Goal: Task Accomplishment & Management: Manage account settings

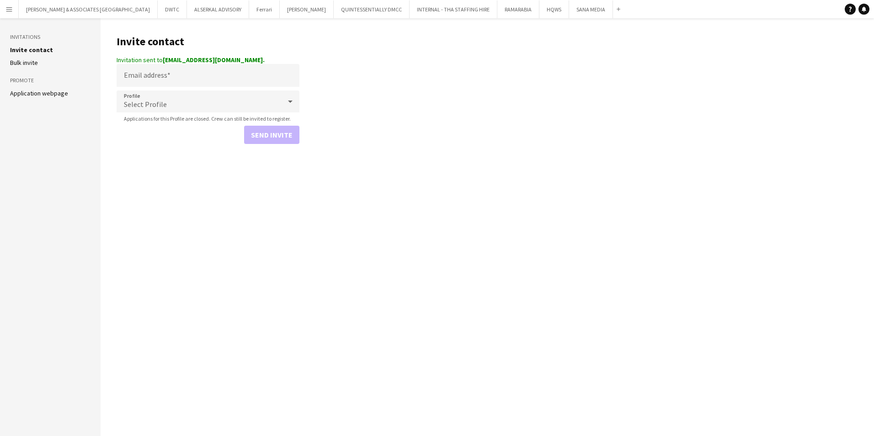
click at [12, 11] on app-icon "Menu" at bounding box center [8, 8] width 7 height 7
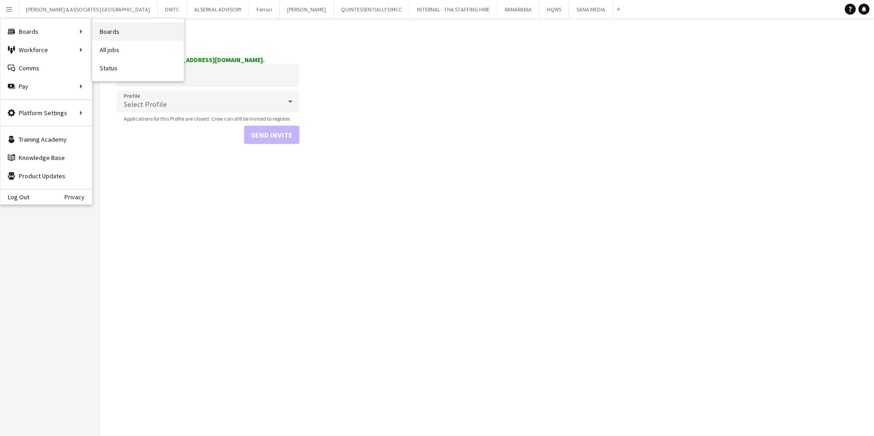
click at [123, 34] on link "Boards" at bounding box center [137, 31] width 91 height 18
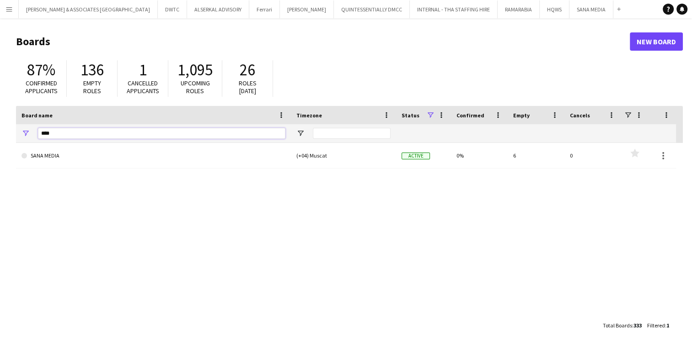
click at [67, 129] on input "****" at bounding box center [161, 133] width 247 height 11
type input "*"
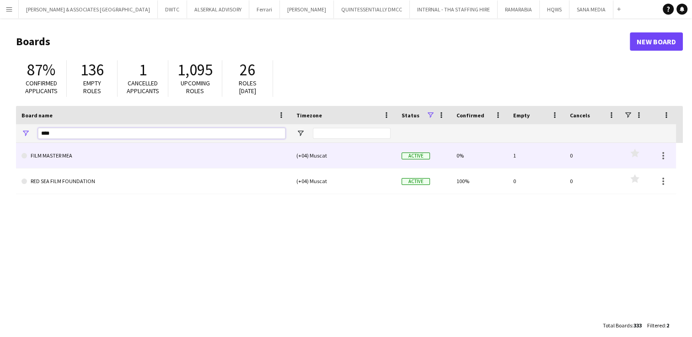
type input "****"
click at [168, 153] on link "FILM MASTER MEA" at bounding box center [153, 156] width 264 height 26
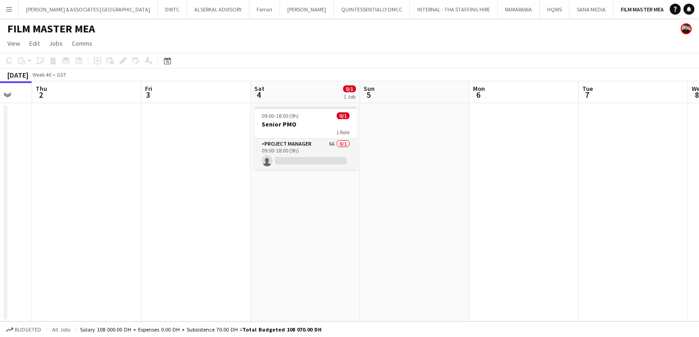
scroll to position [0, 415]
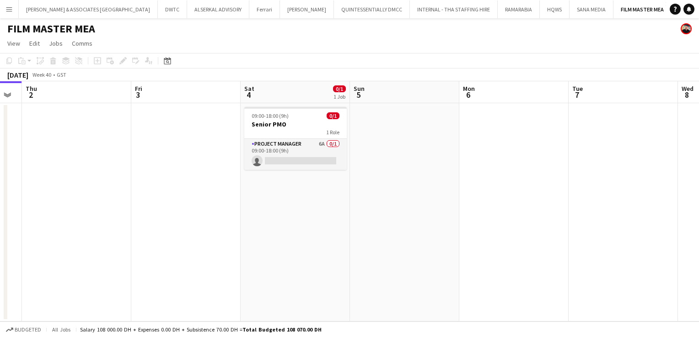
click at [496, 96] on app-board-header-date "Mon 6" at bounding box center [513, 92] width 109 height 22
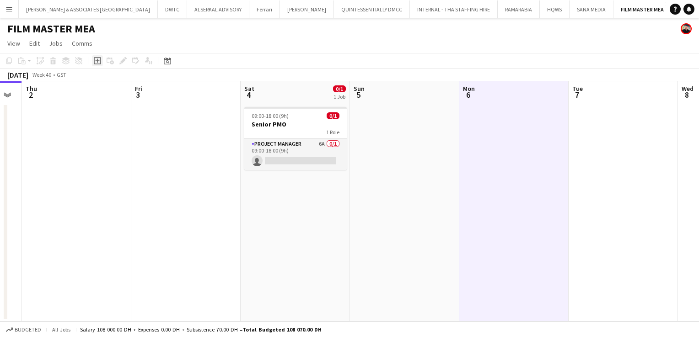
click at [98, 62] on icon "Add job" at bounding box center [97, 60] width 7 height 7
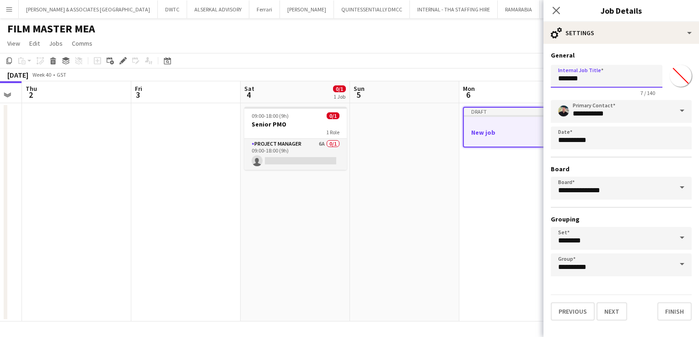
drag, startPoint x: 591, startPoint y: 79, endPoint x: 535, endPoint y: 75, distance: 55.5
click at [535, 75] on body "Menu Boards Boards Boards All jobs Status Workforce Workforce My Workforce Recr…" at bounding box center [349, 168] width 699 height 337
type input "*"
type input "**********"
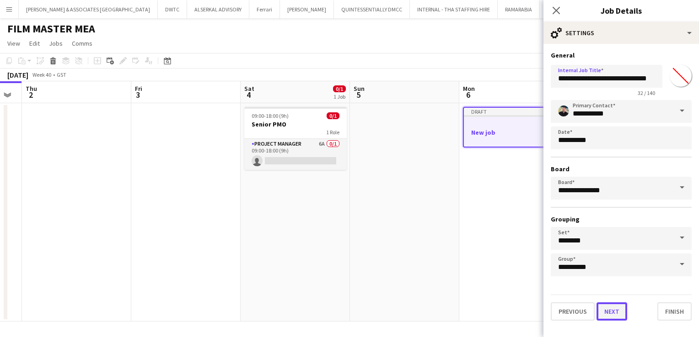
click at [613, 314] on button "Next" at bounding box center [611, 312] width 31 height 18
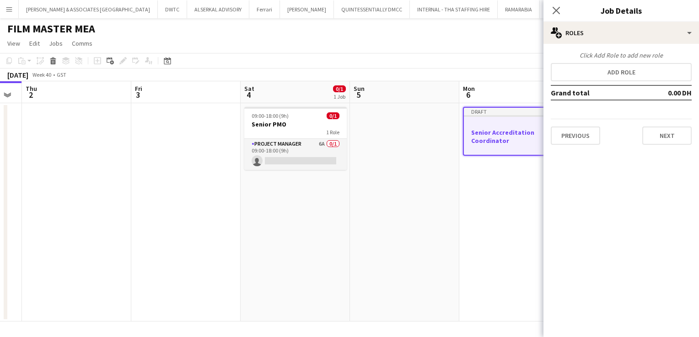
scroll to position [0, 0]
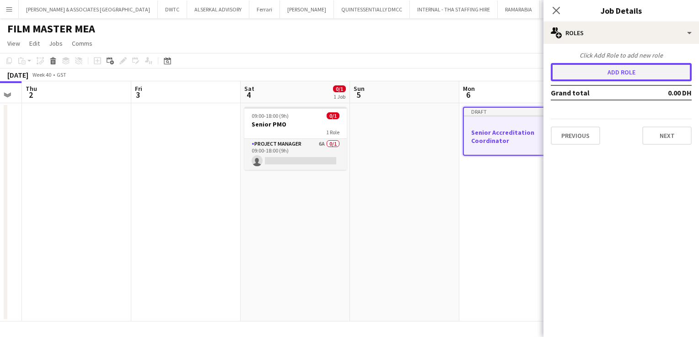
click at [606, 77] on button "Add role" at bounding box center [621, 72] width 141 height 18
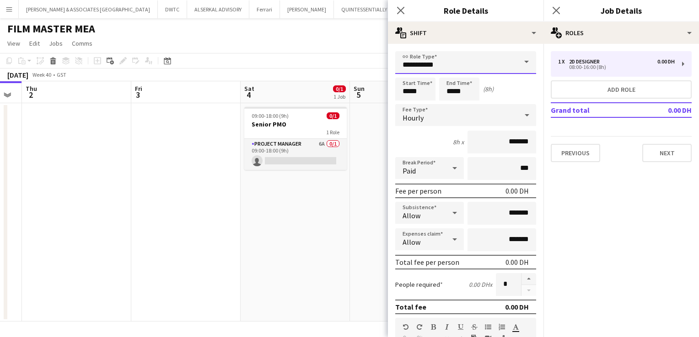
click at [477, 59] on input "**********" at bounding box center [465, 62] width 141 height 23
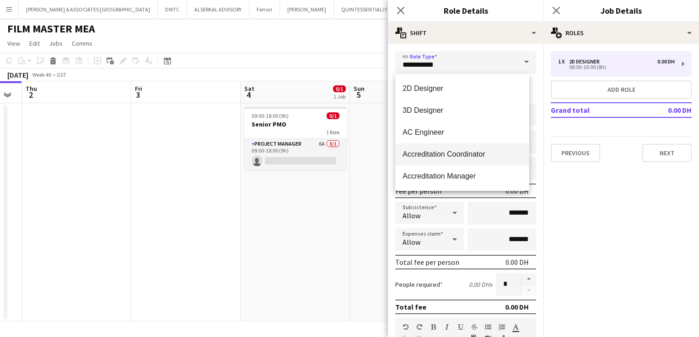
click at [505, 155] on span "Accreditation Coordinator" at bounding box center [461, 154] width 119 height 9
type input "**********"
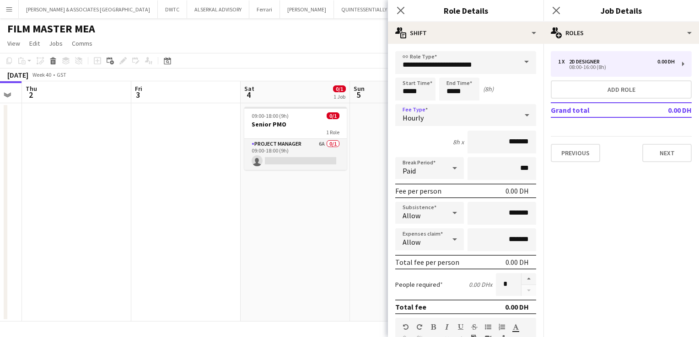
click at [444, 122] on div "Hourly" at bounding box center [456, 115] width 123 height 22
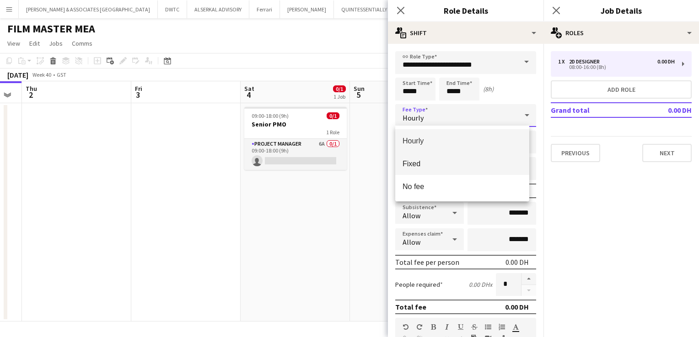
click at [460, 162] on span "Fixed" at bounding box center [461, 164] width 119 height 9
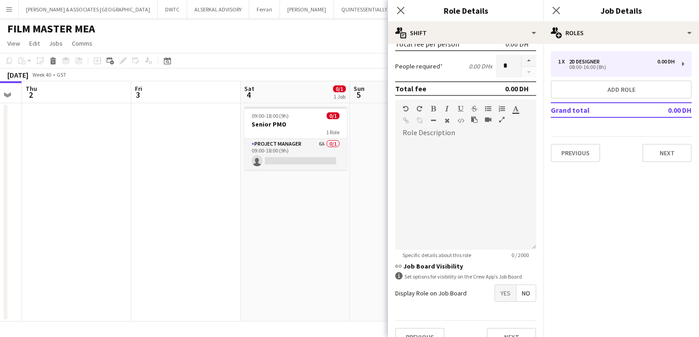
scroll to position [183, 0]
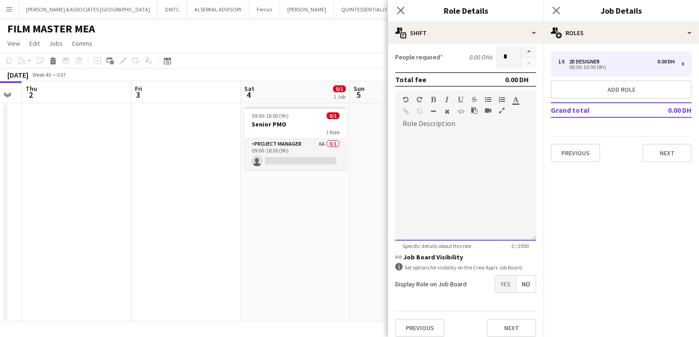
click at [426, 160] on div at bounding box center [465, 186] width 141 height 110
paste div
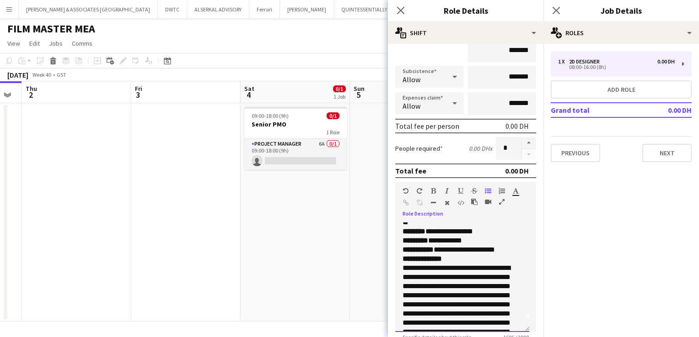
scroll to position [0, 0]
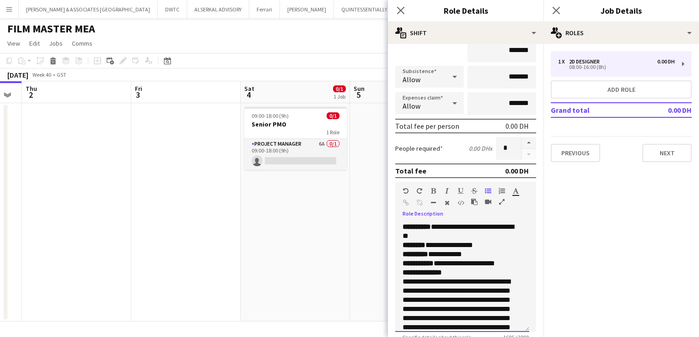
click at [514, 264] on p "**********" at bounding box center [458, 246] width 112 height 46
drag, startPoint x: 494, startPoint y: 243, endPoint x: 397, endPoint y: 245, distance: 96.5
click at [397, 245] on div "**********" at bounding box center [462, 278] width 134 height 110
click at [446, 261] on p "**********" at bounding box center [458, 263] width 112 height 9
drag, startPoint x: 421, startPoint y: 264, endPoint x: 404, endPoint y: 264, distance: 16.9
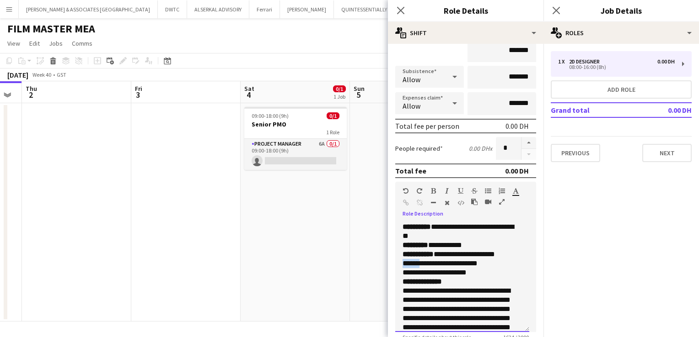
click at [404, 264] on p "**********" at bounding box center [458, 263] width 112 height 9
drag, startPoint x: 424, startPoint y: 273, endPoint x: 400, endPoint y: 272, distance: 24.3
click at [400, 272] on div "**********" at bounding box center [462, 278] width 134 height 110
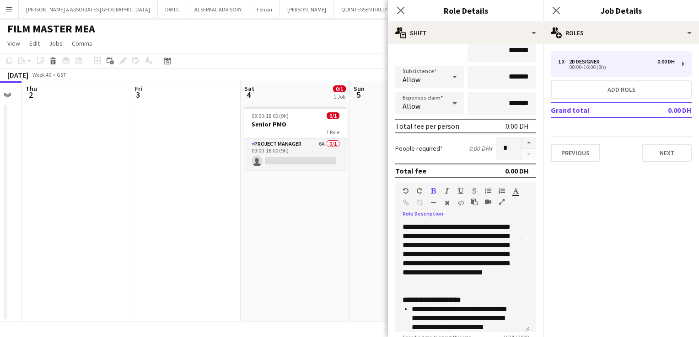
click at [532, 210] on form "**********" at bounding box center [465, 198] width 155 height 477
click at [489, 290] on p "**********" at bounding box center [458, 241] width 112 height 110
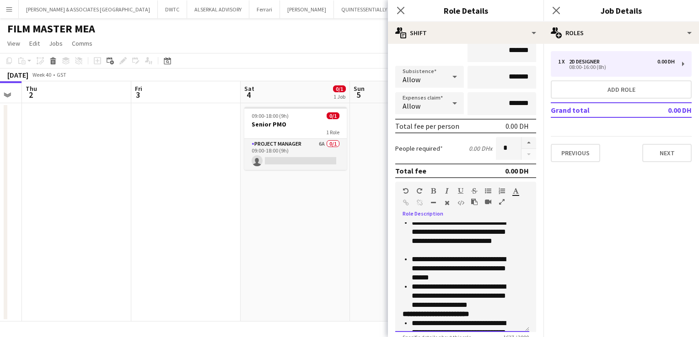
scroll to position [320, 0]
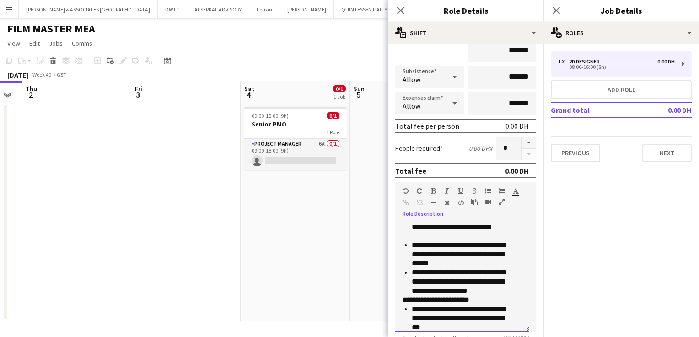
click at [509, 293] on p "**********" at bounding box center [463, 281] width 103 height 27
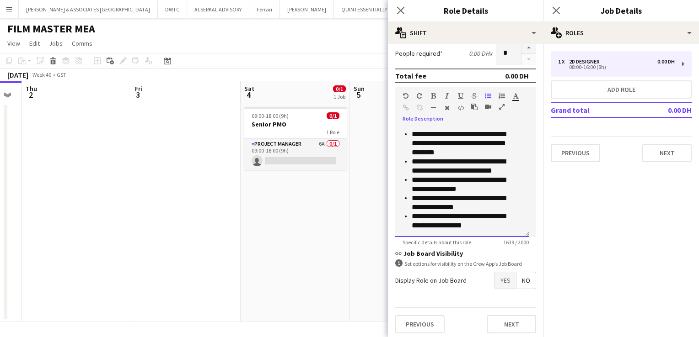
scroll to position [188, 0]
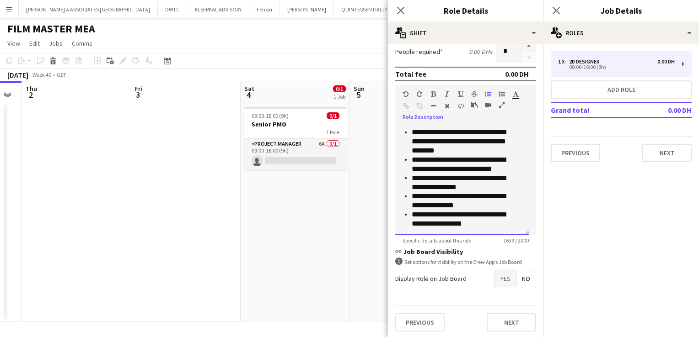
click at [498, 226] on p "**********" at bounding box center [463, 219] width 103 height 18
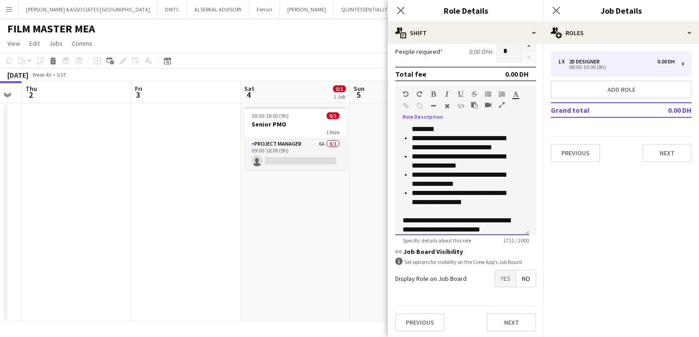
scroll to position [486, 0]
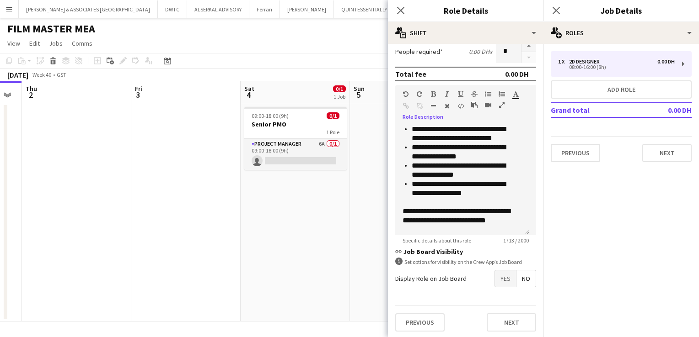
click at [496, 276] on span "Yes" at bounding box center [505, 279] width 21 height 16
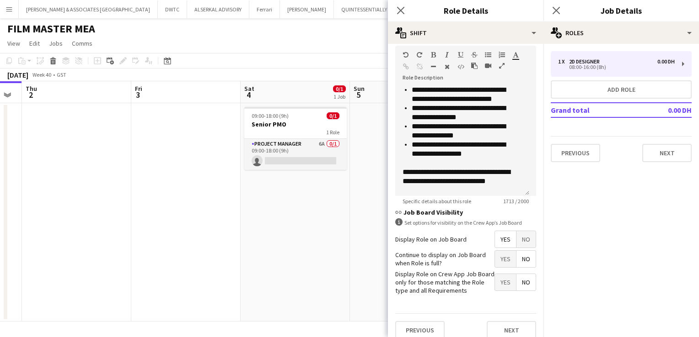
scroll to position [235, 0]
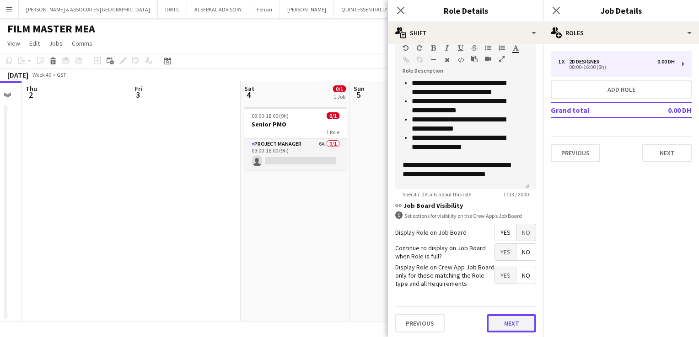
click at [512, 330] on button "Next" at bounding box center [511, 324] width 49 height 18
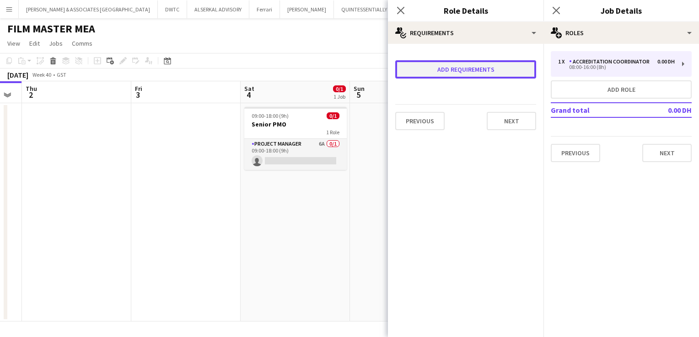
click at [448, 76] on button "Add requirements" at bounding box center [465, 69] width 141 height 18
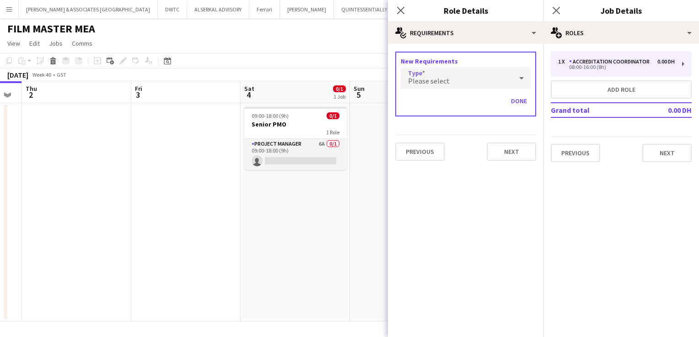
click at [448, 76] on div "Please select" at bounding box center [457, 78] width 112 height 22
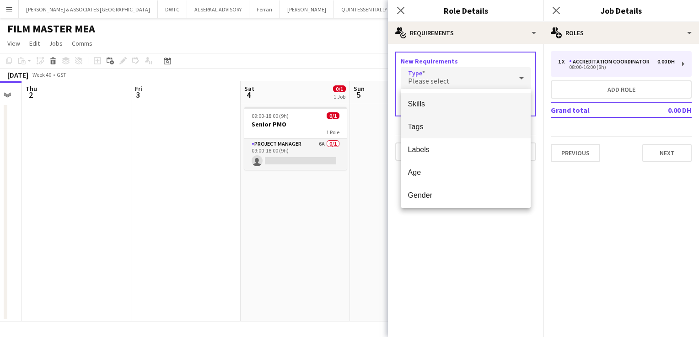
click at [434, 130] on span "Tags" at bounding box center [466, 127] width 116 height 9
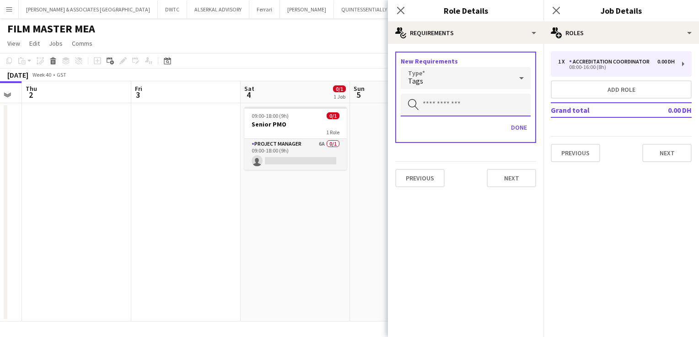
click at [458, 109] on input "text" at bounding box center [466, 105] width 130 height 23
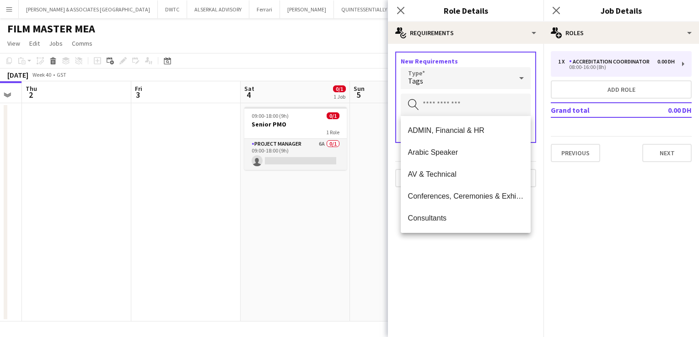
click at [457, 82] on div "Tags" at bounding box center [457, 78] width 112 height 22
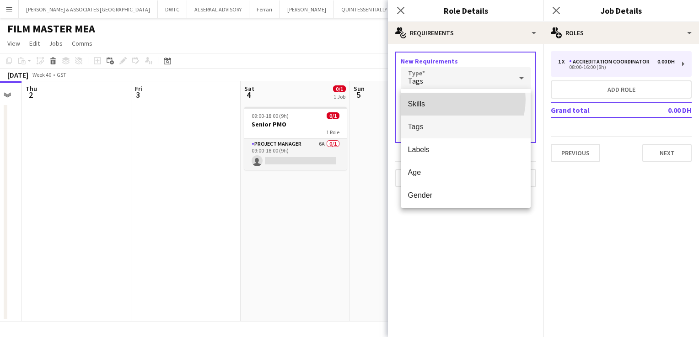
click at [454, 100] on span "Skills" at bounding box center [466, 104] width 116 height 9
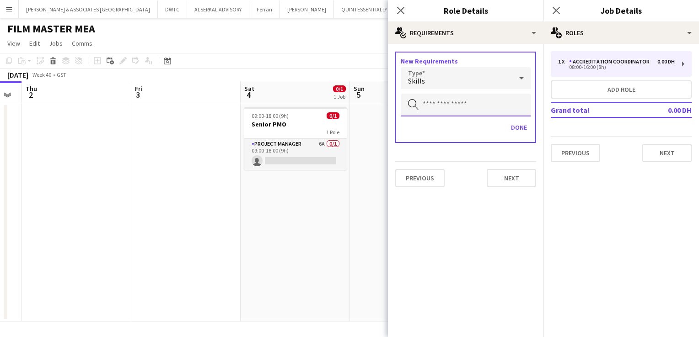
click at [454, 102] on input "text" at bounding box center [466, 105] width 130 height 23
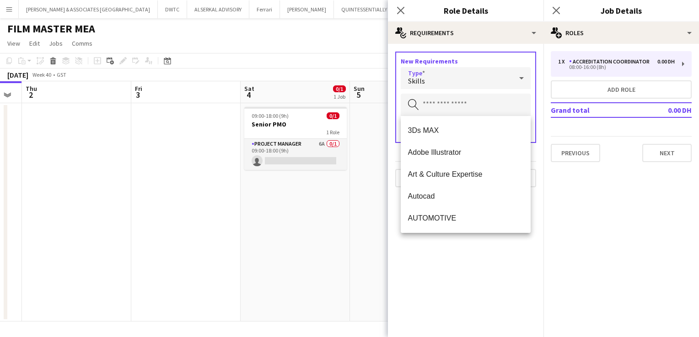
click at [451, 83] on div "Skills" at bounding box center [457, 78] width 112 height 22
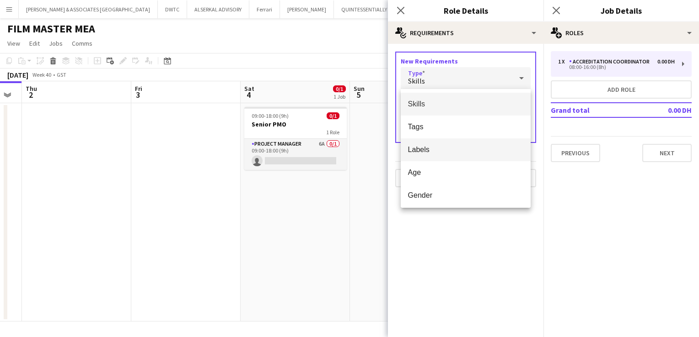
scroll to position [26, 0]
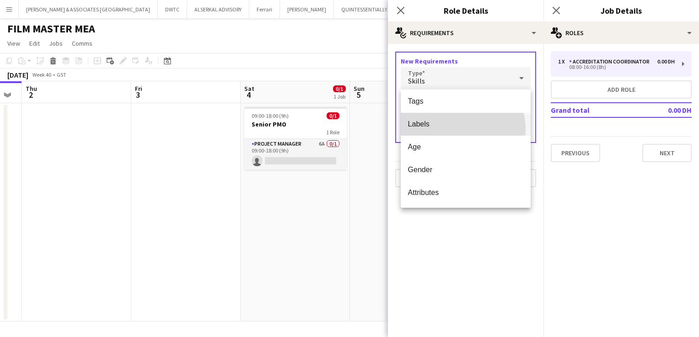
click at [450, 129] on mat-option "Labels" at bounding box center [466, 124] width 130 height 23
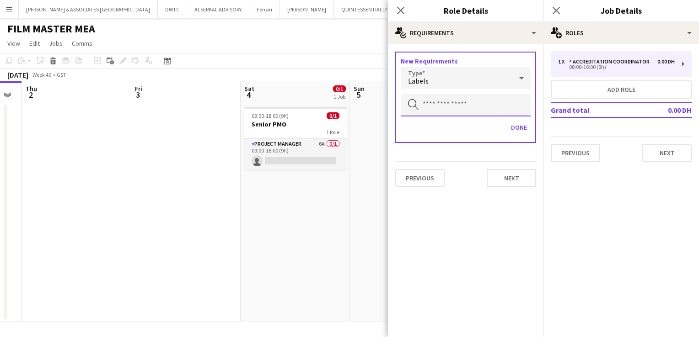
click at [450, 107] on input "text" at bounding box center [466, 105] width 130 height 23
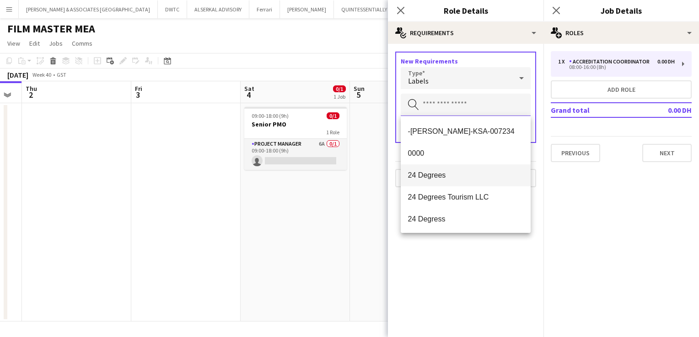
scroll to position [0, 0]
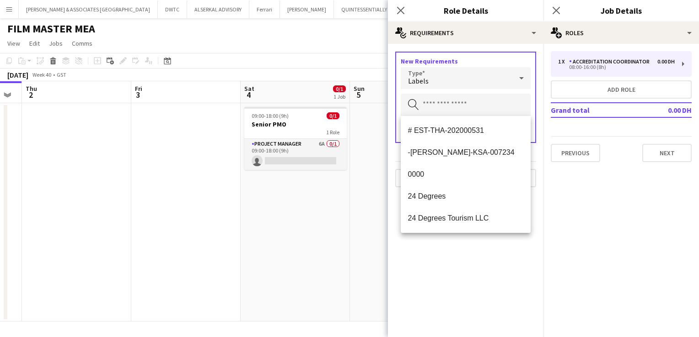
click at [507, 58] on h3 "New Requirements" at bounding box center [466, 61] width 130 height 8
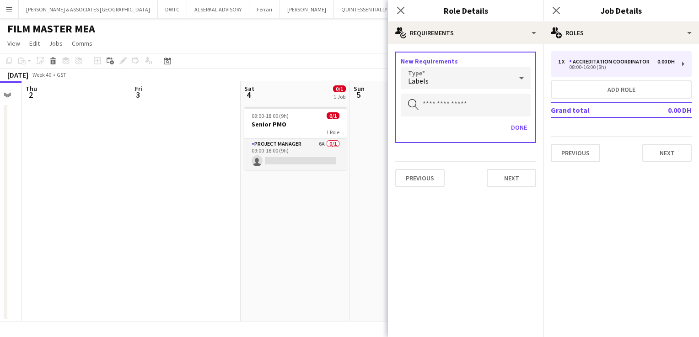
click at [487, 77] on div "Labels" at bounding box center [457, 78] width 112 height 22
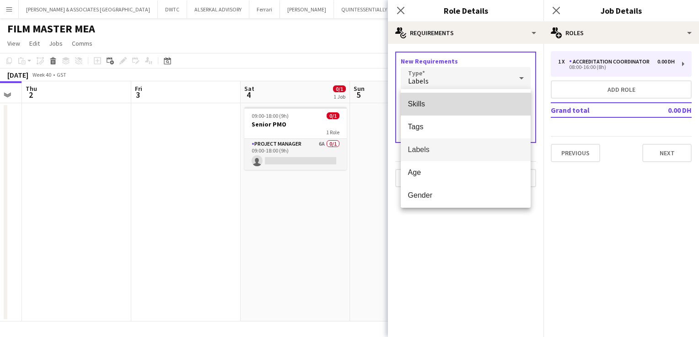
click at [472, 104] on span "Skills" at bounding box center [466, 104] width 116 height 9
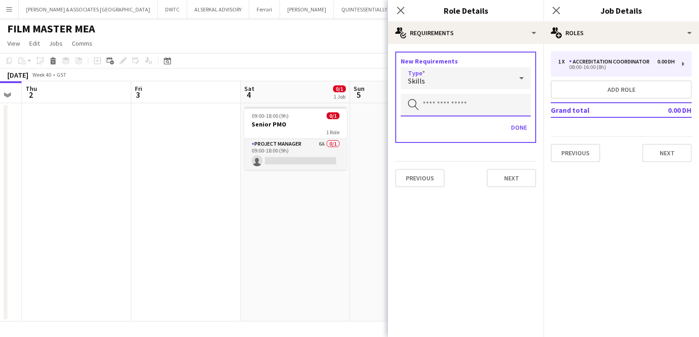
click at [472, 104] on input "text" at bounding box center [466, 105] width 130 height 23
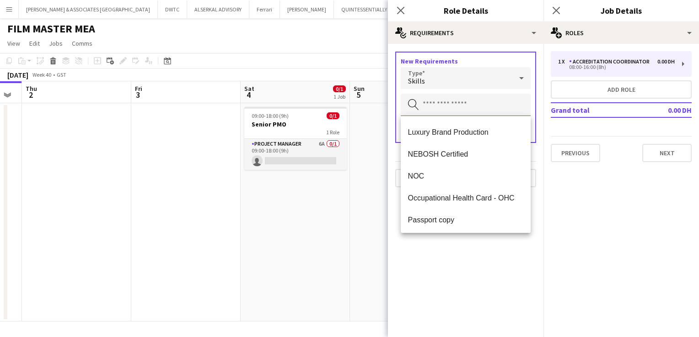
scroll to position [640, 0]
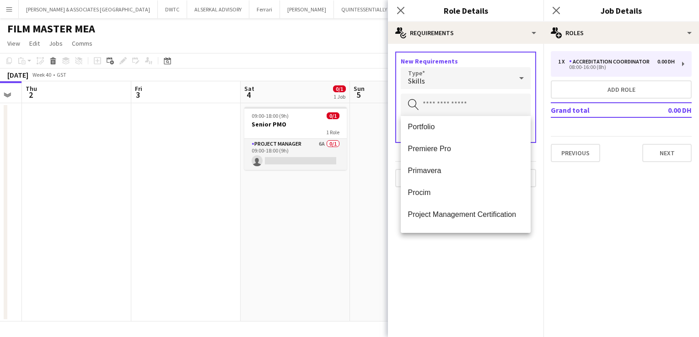
click at [508, 252] on mat-expansion-panel "medal-empty Requirements New Requirements Type Skills Search by tag Done Previo…" at bounding box center [465, 191] width 155 height 294
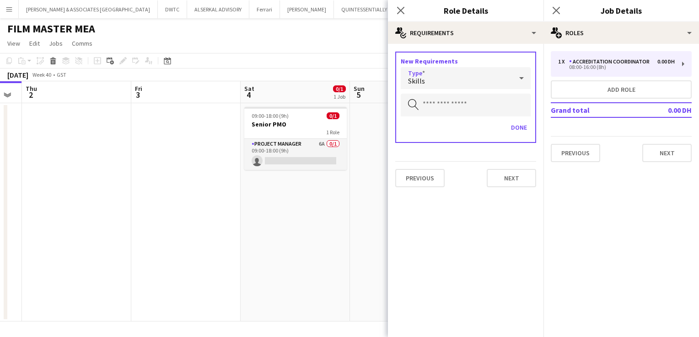
click at [481, 78] on div "Skills" at bounding box center [457, 78] width 112 height 22
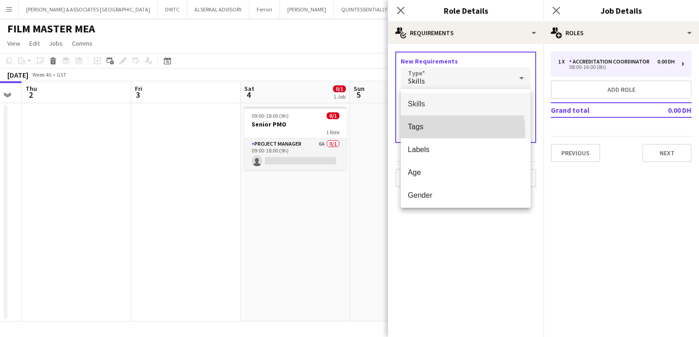
click at [442, 131] on mat-option "Tags" at bounding box center [466, 127] width 130 height 23
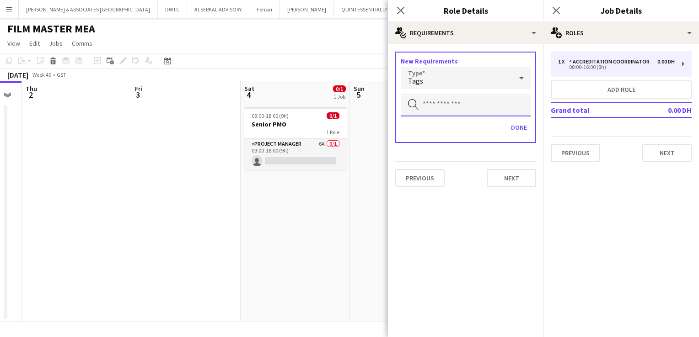
click at [446, 108] on input "text" at bounding box center [466, 105] width 130 height 23
click at [463, 107] on input "***" at bounding box center [466, 105] width 130 height 23
type input "*"
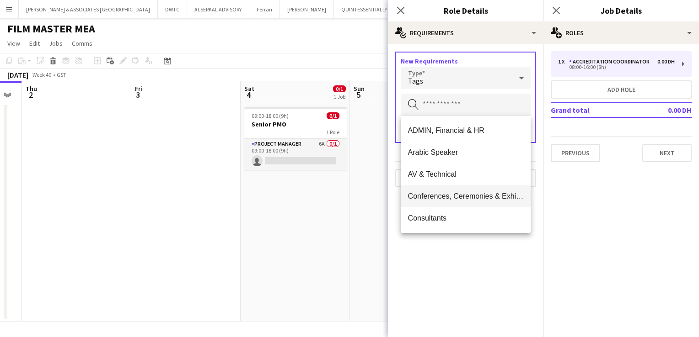
click at [474, 195] on span "Conferences, Ceremonies & Exhibitions" at bounding box center [466, 196] width 116 height 9
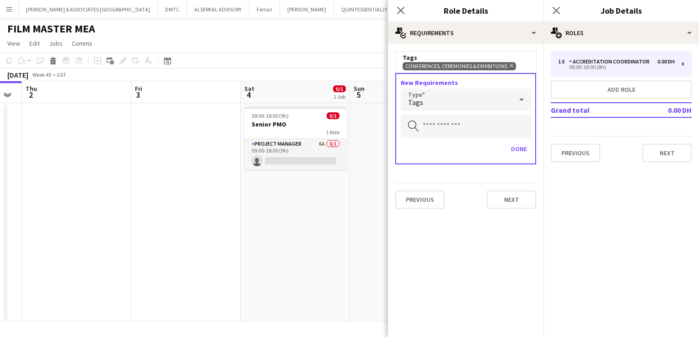
click at [459, 104] on div "Tags" at bounding box center [457, 100] width 112 height 22
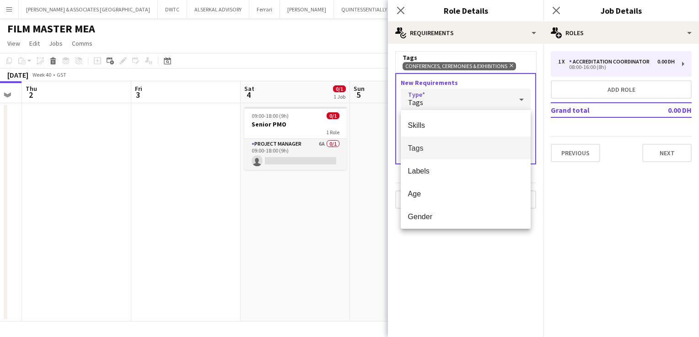
click at [461, 100] on div at bounding box center [349, 168] width 699 height 337
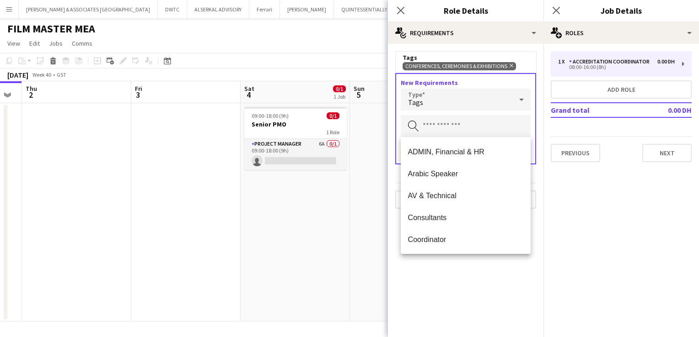
click at [451, 125] on input "text" at bounding box center [466, 126] width 130 height 23
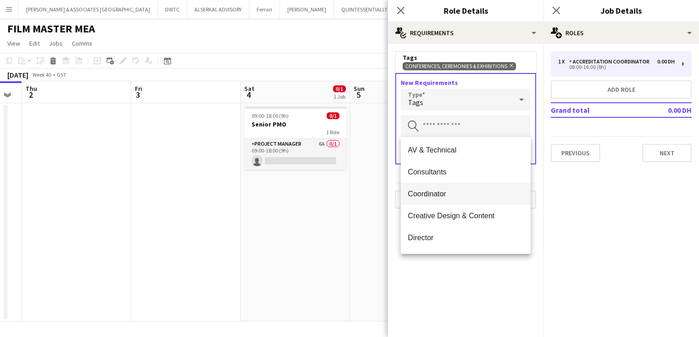
click at [466, 194] on span "Coordinator" at bounding box center [466, 194] width 116 height 9
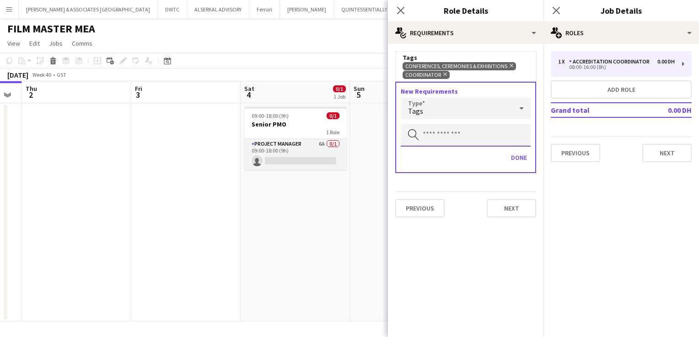
click at [455, 131] on input "text" at bounding box center [466, 135] width 130 height 23
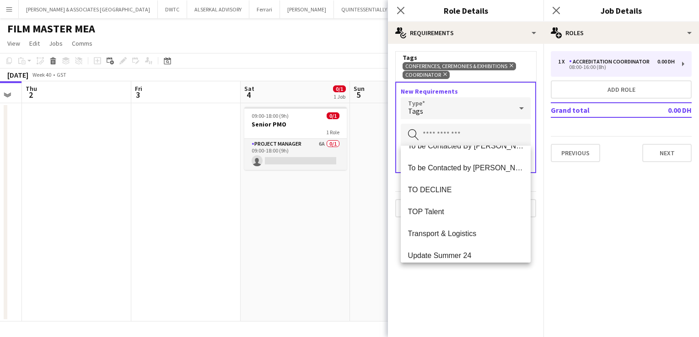
scroll to position [988, 0]
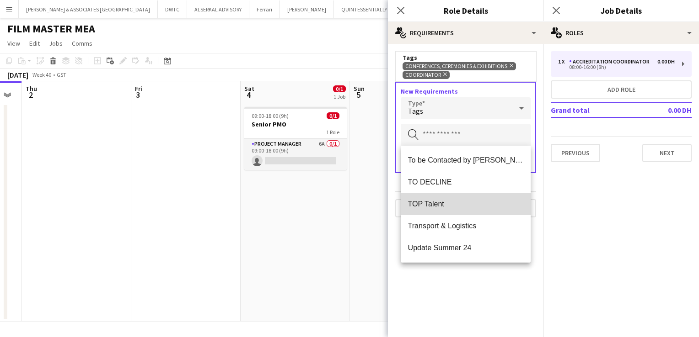
click at [471, 206] on span "TOP Talent" at bounding box center [466, 204] width 116 height 9
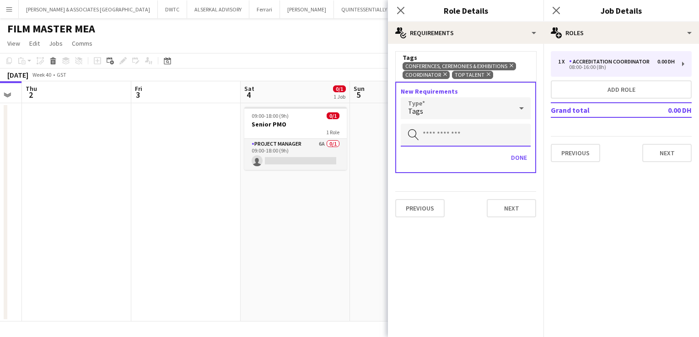
click at [466, 138] on input "text" at bounding box center [466, 135] width 130 height 23
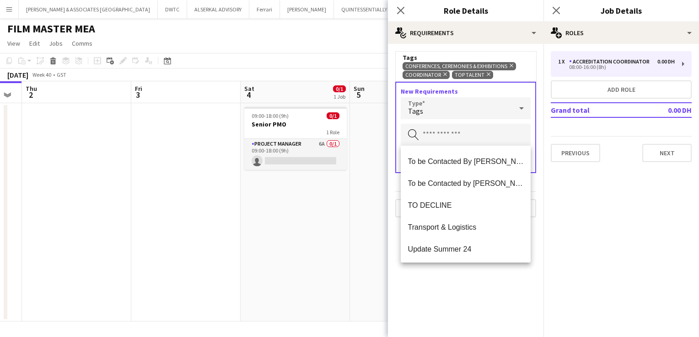
scroll to position [966, 0]
click at [471, 294] on mat-expansion-panel "medal-empty Requirements Tags Conferences, Ceremonies & Exhibitions Remove Coor…" at bounding box center [465, 191] width 155 height 294
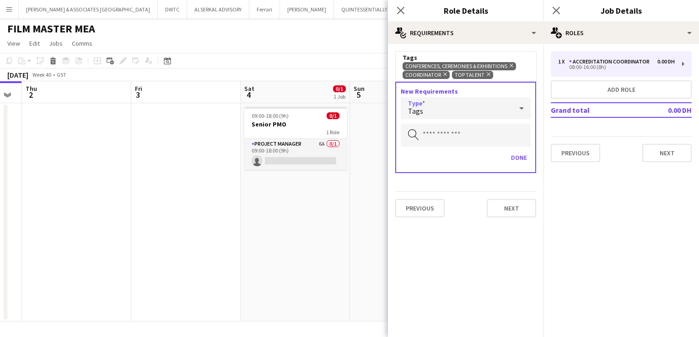
click at [521, 112] on icon at bounding box center [521, 108] width 11 height 18
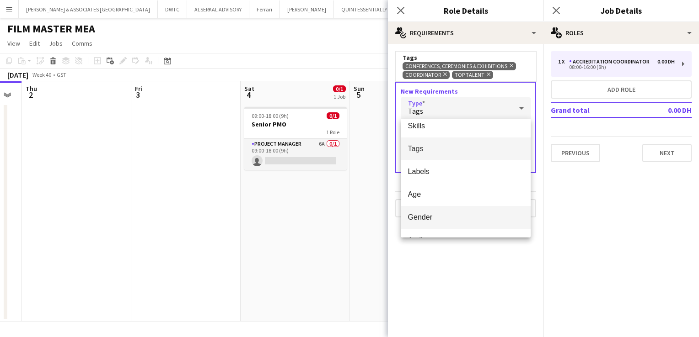
scroll to position [0, 0]
click at [460, 259] on div at bounding box center [349, 168] width 699 height 337
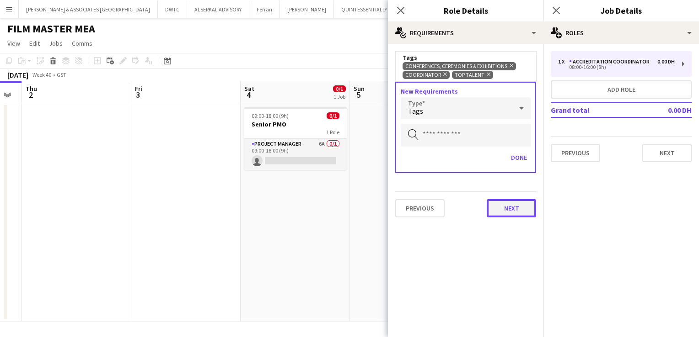
click at [512, 205] on button "Next" at bounding box center [511, 208] width 49 height 18
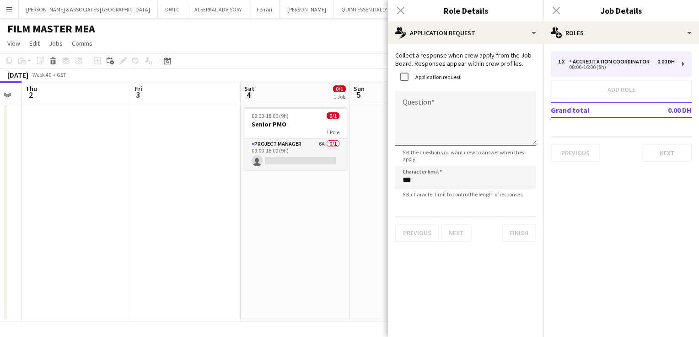
click at [485, 120] on textarea "Question" at bounding box center [465, 118] width 141 height 55
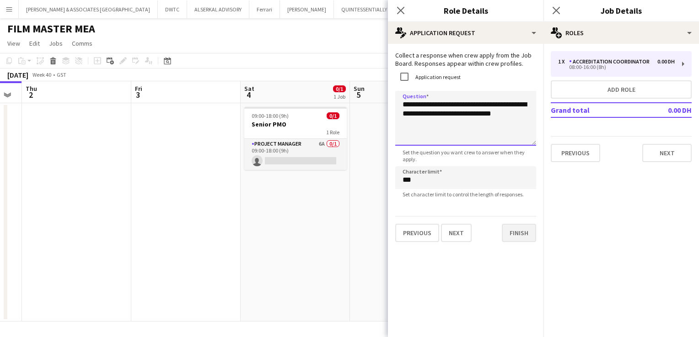
type textarea "**********"
click at [522, 232] on button "Finish" at bounding box center [519, 233] width 34 height 18
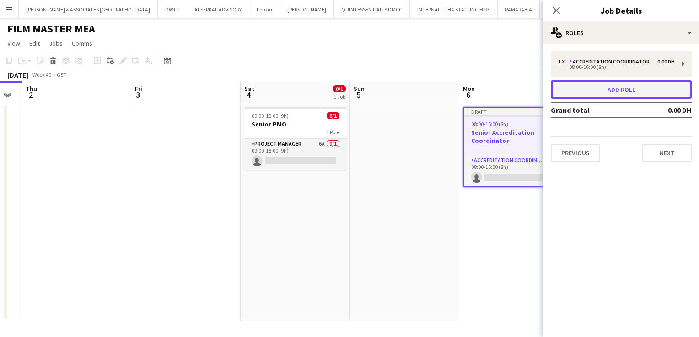
click at [627, 94] on button "Add role" at bounding box center [621, 89] width 141 height 18
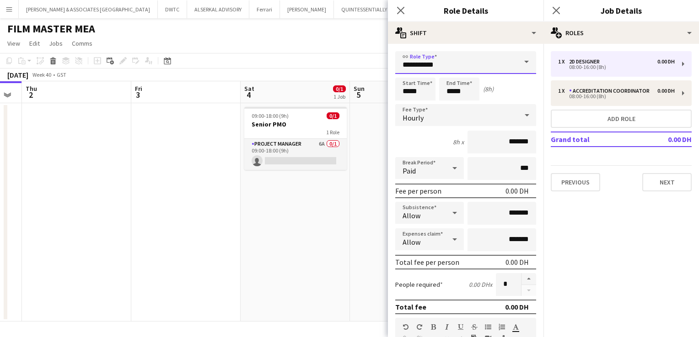
click at [484, 69] on input "**********" at bounding box center [465, 62] width 141 height 23
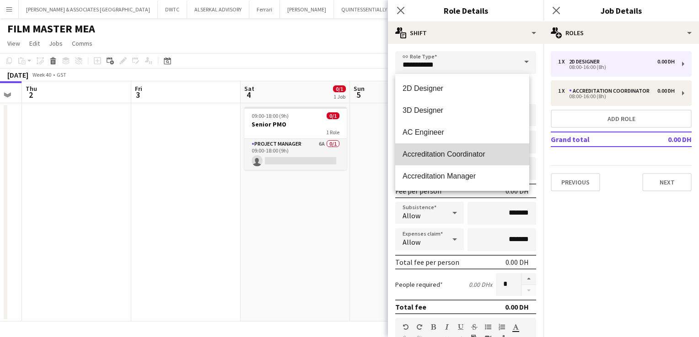
click at [488, 158] on span "Accreditation Coordinator" at bounding box center [461, 154] width 119 height 9
type input "**********"
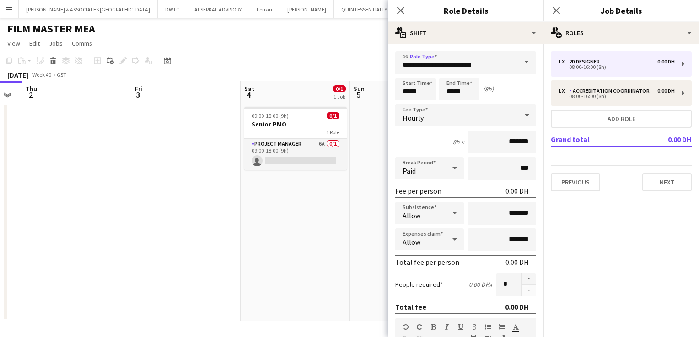
click at [458, 120] on div "Hourly" at bounding box center [456, 115] width 123 height 22
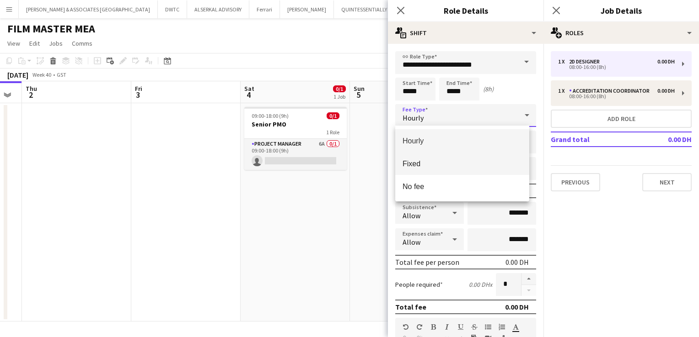
click at [453, 167] on span "Fixed" at bounding box center [461, 164] width 119 height 9
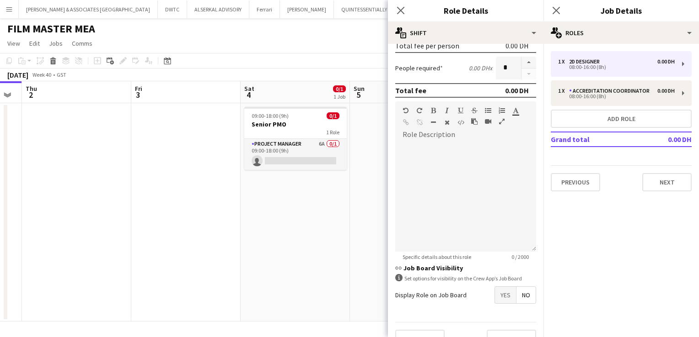
scroll to position [174, 0]
click at [396, 10] on icon "Close pop-in" at bounding box center [400, 10] width 9 height 9
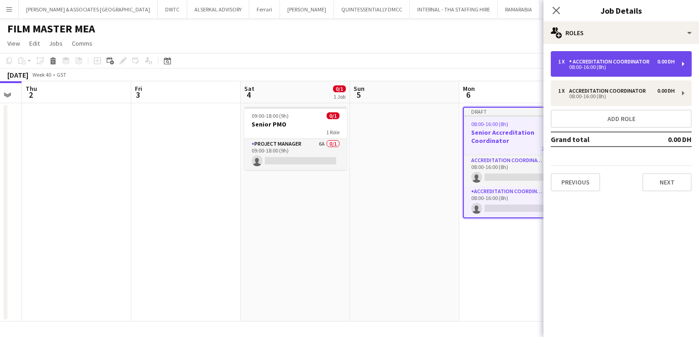
click at [579, 67] on div "08:00-16:00 (8h)" at bounding box center [616, 67] width 117 height 5
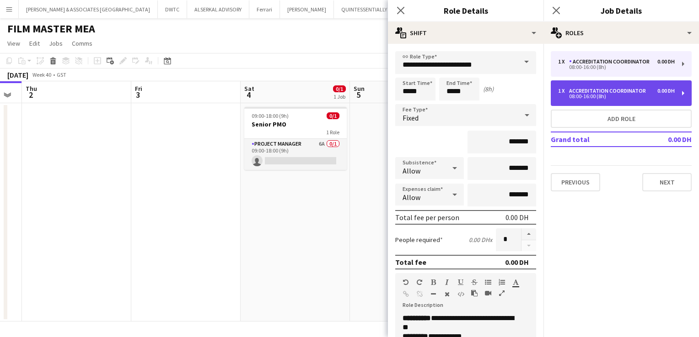
click at [592, 91] on div "Accreditation Coordinator" at bounding box center [609, 91] width 80 height 6
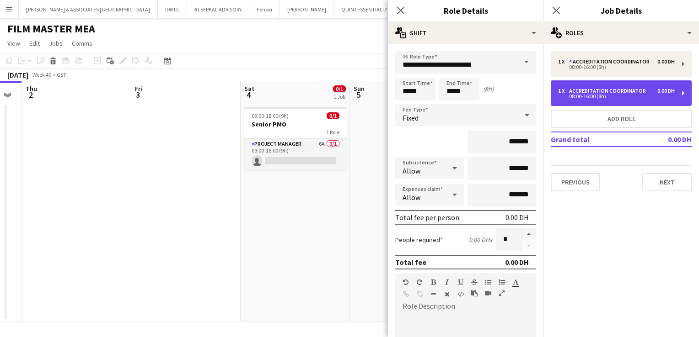
click at [683, 91] on div "1 x Accreditation Coordinator 0.00 DH 08:00-16:00 (8h)" at bounding box center [621, 93] width 141 height 26
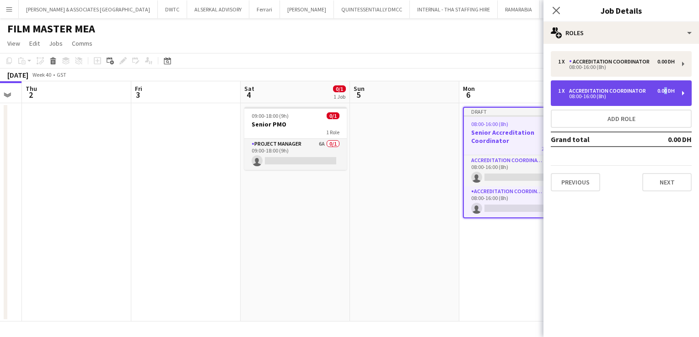
drag, startPoint x: 683, startPoint y: 91, endPoint x: 662, endPoint y: 86, distance: 21.9
click at [662, 86] on div "1 x Accreditation Coordinator 0.00 DH 08:00-16:00 (8h)" at bounding box center [621, 93] width 141 height 26
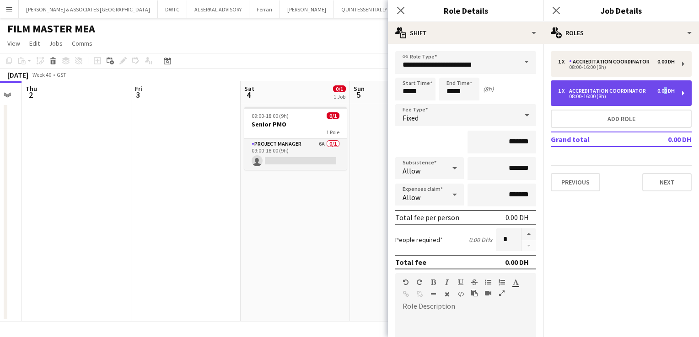
drag, startPoint x: 662, startPoint y: 86, endPoint x: 641, endPoint y: 91, distance: 22.3
click at [641, 91] on div "Accreditation Coordinator" at bounding box center [609, 91] width 80 height 6
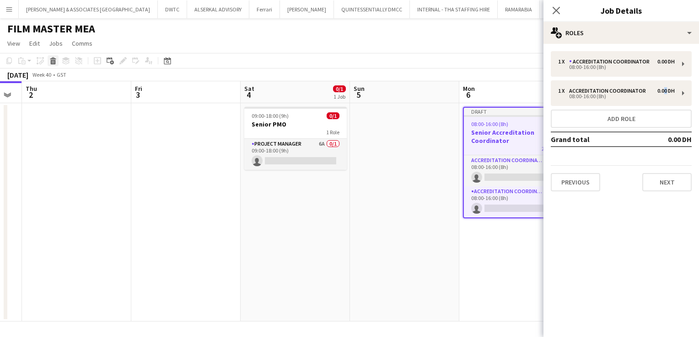
click at [55, 61] on icon at bounding box center [53, 62] width 5 height 5
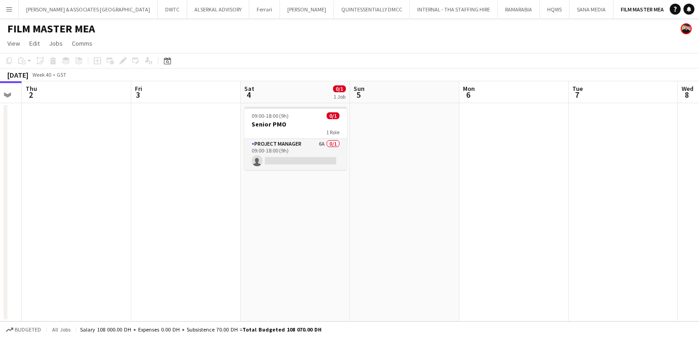
click at [504, 98] on app-board-header-date "Mon 6" at bounding box center [513, 92] width 109 height 22
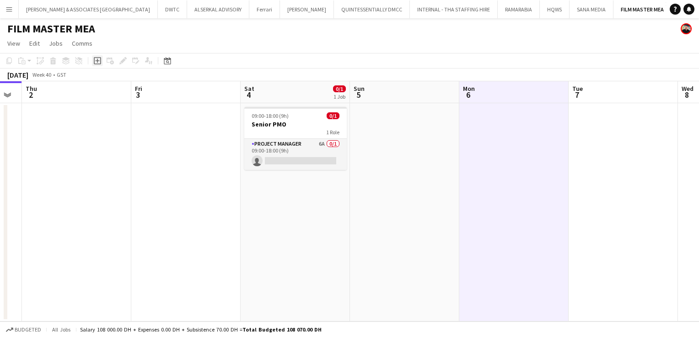
click at [94, 63] on icon at bounding box center [97, 60] width 7 height 7
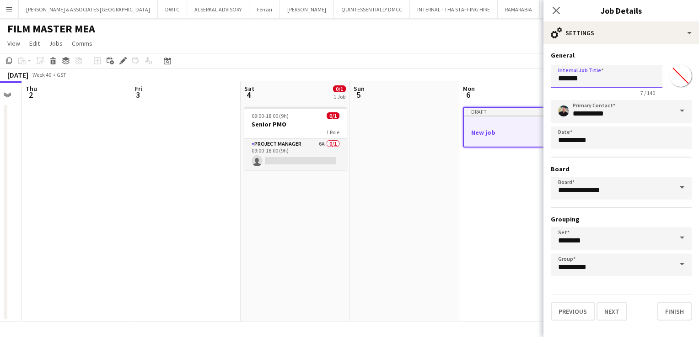
drag, startPoint x: 600, startPoint y: 81, endPoint x: 517, endPoint y: 81, distance: 83.2
click at [517, 81] on body "Menu Boards Boards Boards All jobs Status Workforce Workforce My Workforce Recr…" at bounding box center [349, 168] width 699 height 337
type input "**********"
click at [618, 311] on button "Next" at bounding box center [611, 312] width 31 height 18
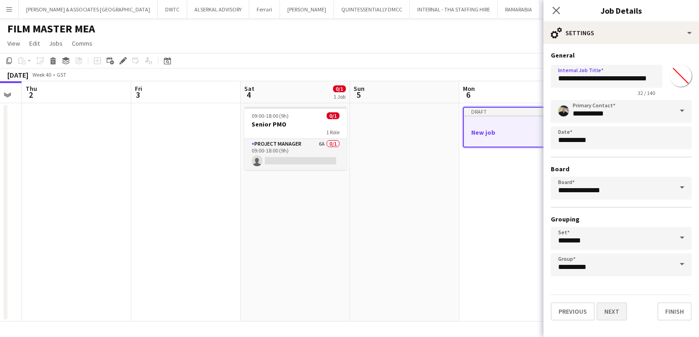
scroll to position [0, 0]
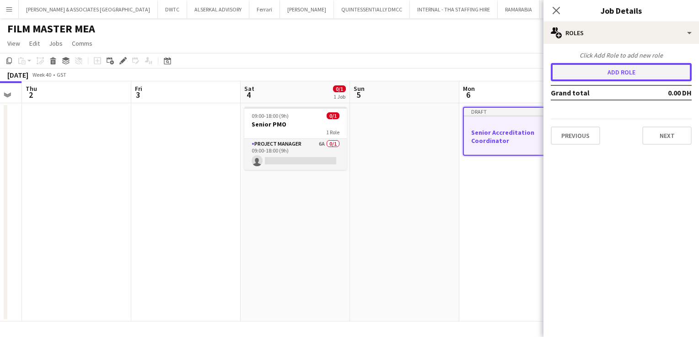
click at [629, 74] on button "Add role" at bounding box center [621, 72] width 141 height 18
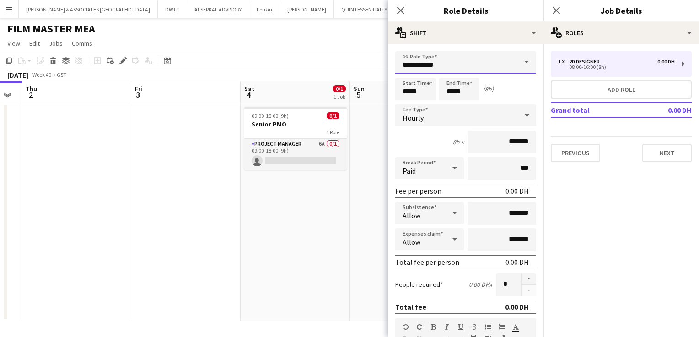
click at [483, 69] on input "**********" at bounding box center [465, 62] width 141 height 23
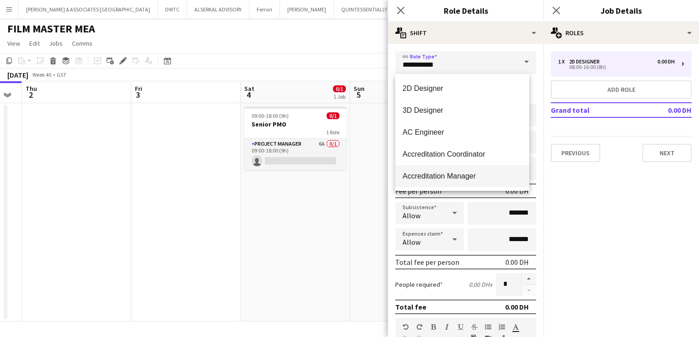
click at [479, 176] on span "Accreditation Manager" at bounding box center [461, 176] width 119 height 9
type input "**********"
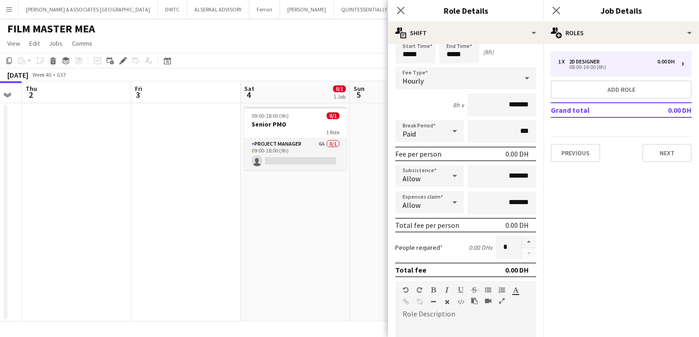
scroll to position [91, 0]
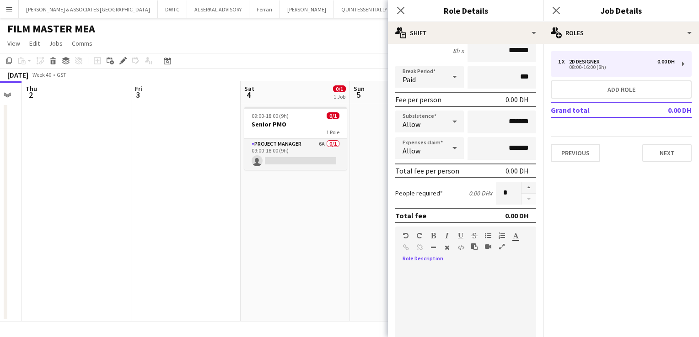
click at [473, 283] on div at bounding box center [465, 323] width 141 height 110
paste div
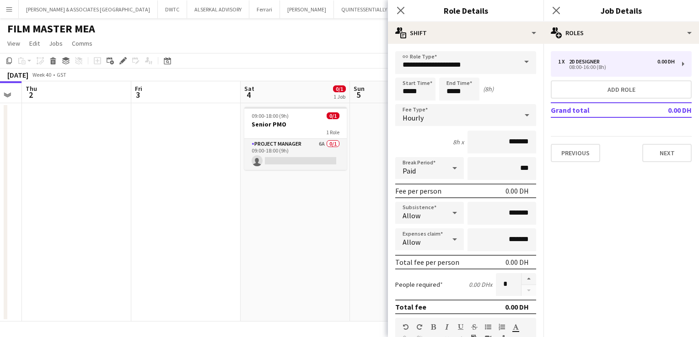
scroll to position [229, 0]
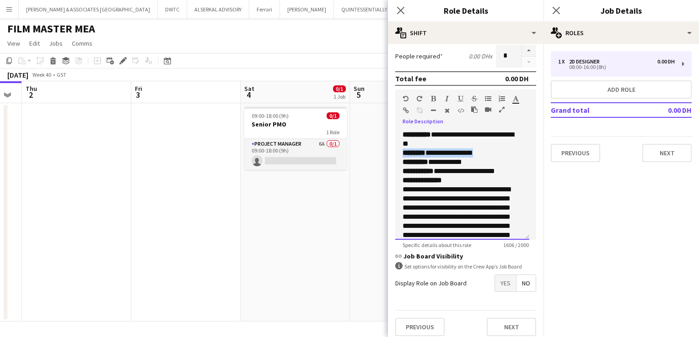
drag, startPoint x: 487, startPoint y: 150, endPoint x: 397, endPoint y: 151, distance: 90.1
click at [397, 151] on div "**********" at bounding box center [462, 185] width 134 height 110
click at [509, 162] on p "**********" at bounding box center [458, 148] width 112 height 37
drag, startPoint x: 421, startPoint y: 171, endPoint x: 404, endPoint y: 171, distance: 17.4
click at [404, 171] on p "**********" at bounding box center [458, 171] width 112 height 9
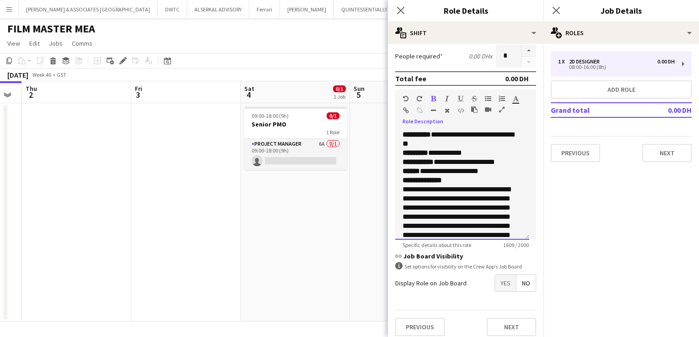
click at [501, 169] on p "**********" at bounding box center [458, 171] width 112 height 9
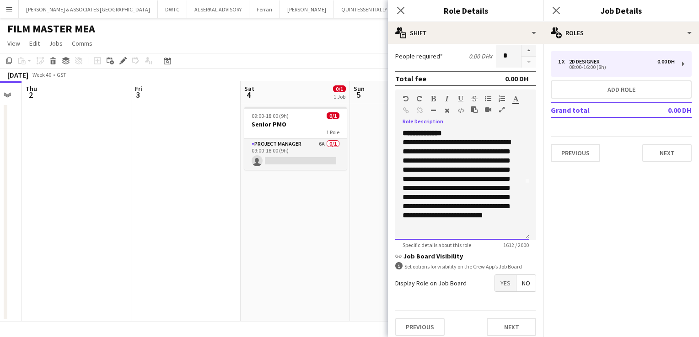
scroll to position [91, 0]
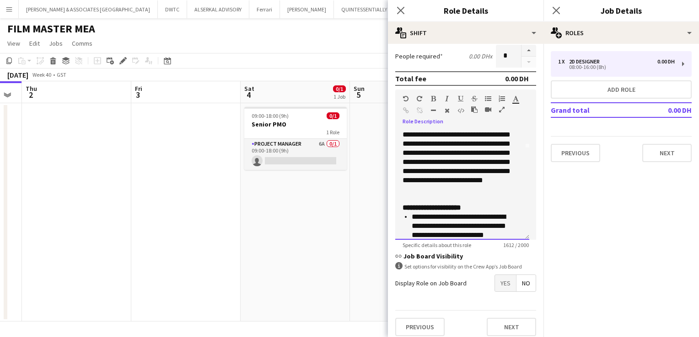
click at [486, 197] on p "**********" at bounding box center [458, 149] width 112 height 110
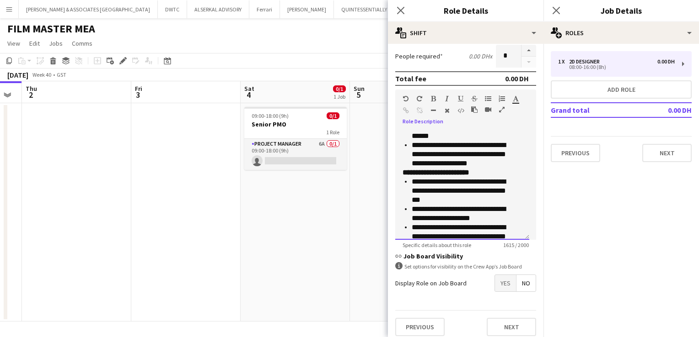
scroll to position [320, 0]
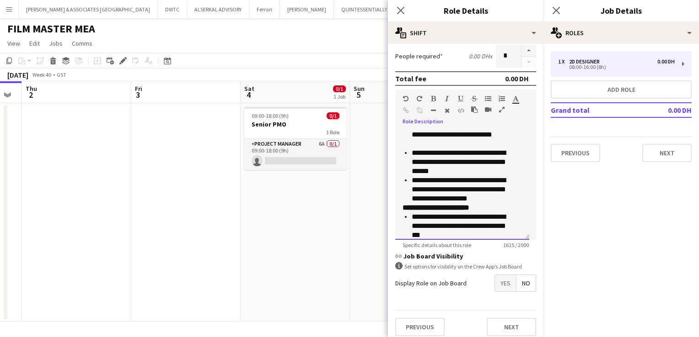
click at [514, 198] on p "**********" at bounding box center [463, 189] width 103 height 27
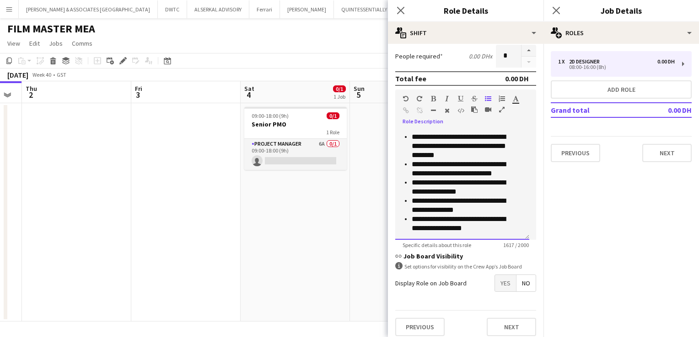
scroll to position [233, 0]
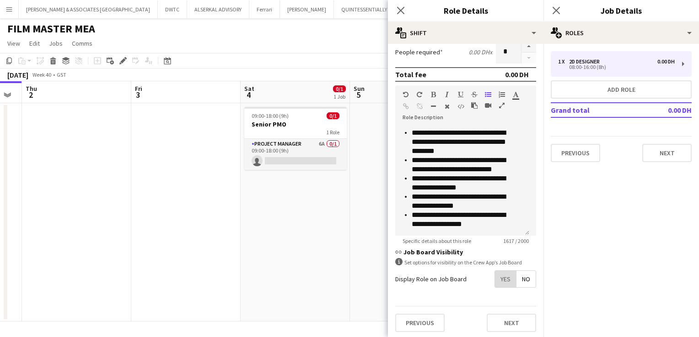
click at [506, 285] on span "Yes" at bounding box center [505, 279] width 21 height 16
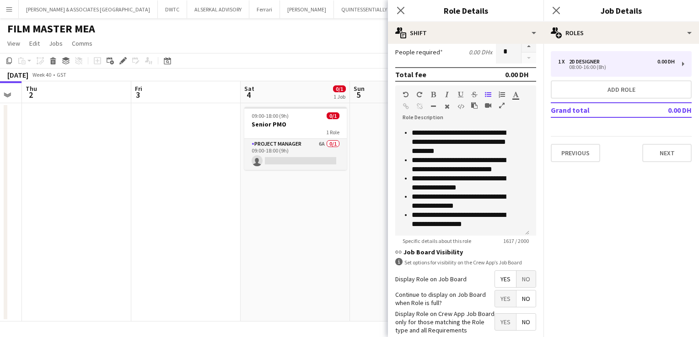
scroll to position [279, 0]
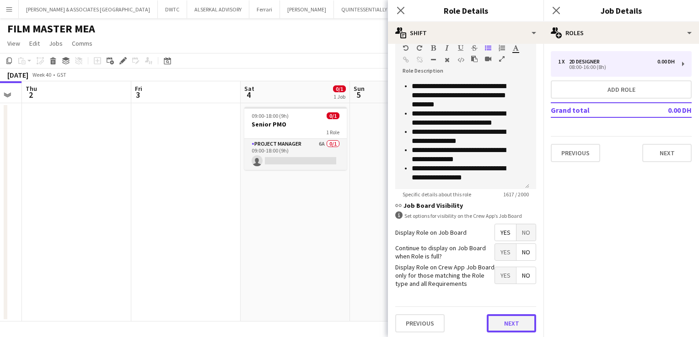
click at [517, 323] on button "Next" at bounding box center [511, 324] width 49 height 18
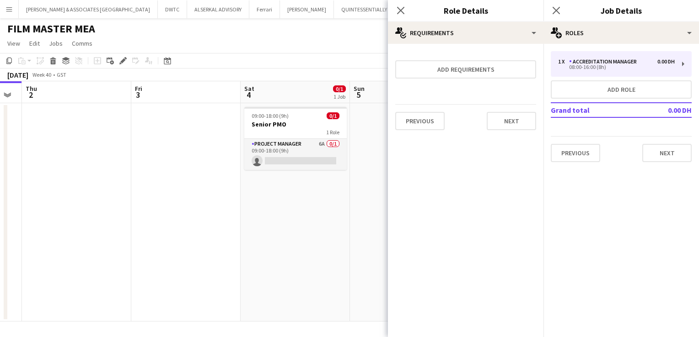
scroll to position [0, 0]
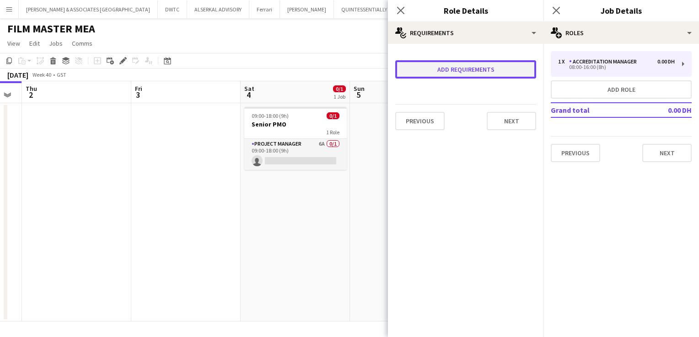
click at [453, 74] on button "Add requirements" at bounding box center [465, 69] width 141 height 18
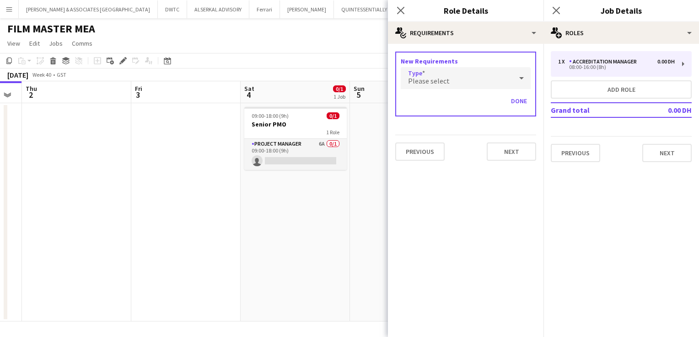
click at [453, 77] on div "Please select" at bounding box center [457, 78] width 112 height 22
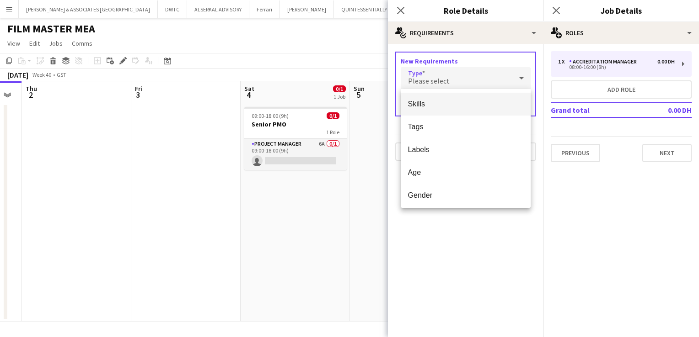
click at [464, 229] on div at bounding box center [349, 168] width 699 height 337
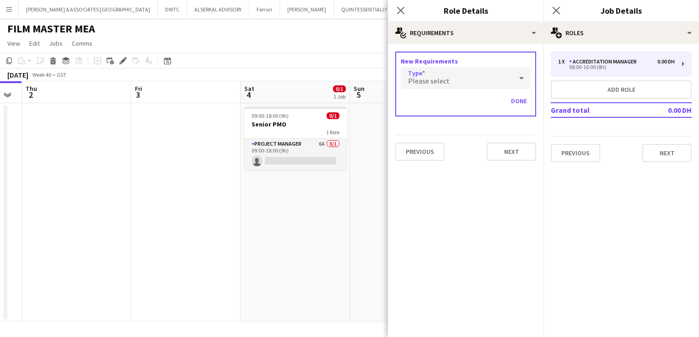
click at [444, 74] on div "Please select" at bounding box center [457, 78] width 112 height 22
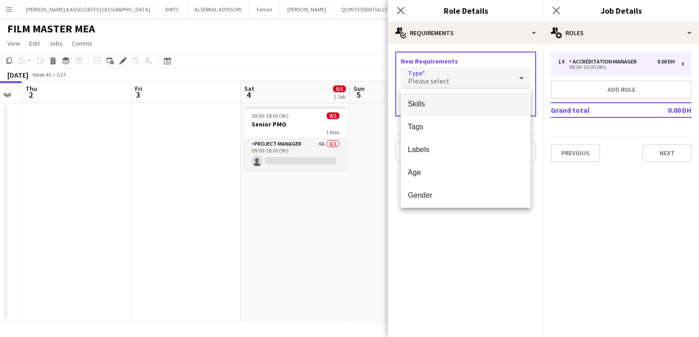
click at [474, 262] on div at bounding box center [349, 168] width 699 height 337
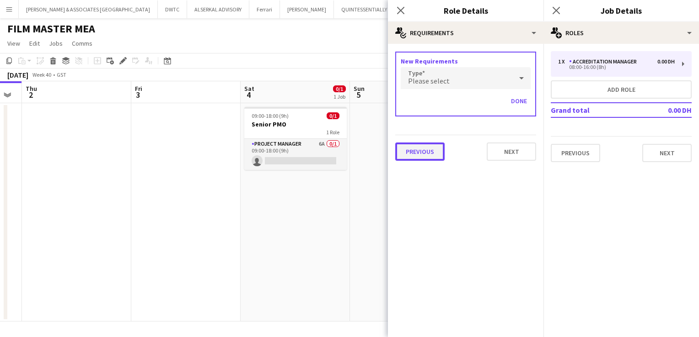
click at [415, 158] on button "Previous" at bounding box center [419, 152] width 49 height 18
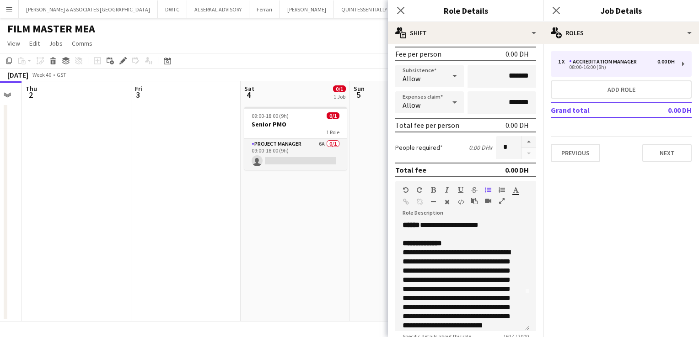
scroll to position [91, 0]
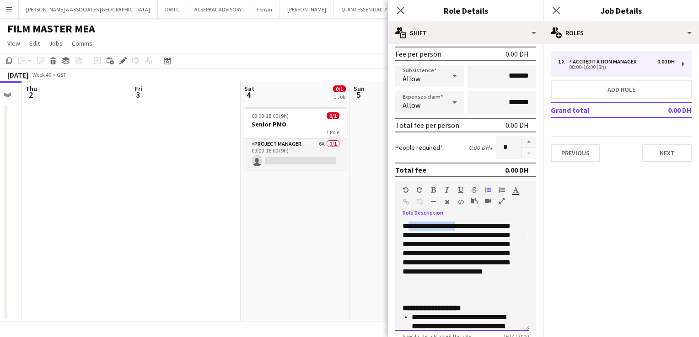
drag, startPoint x: 457, startPoint y: 236, endPoint x: 404, endPoint y: 235, distance: 53.1
click at [404, 235] on p "**********" at bounding box center [458, 240] width 112 height 110
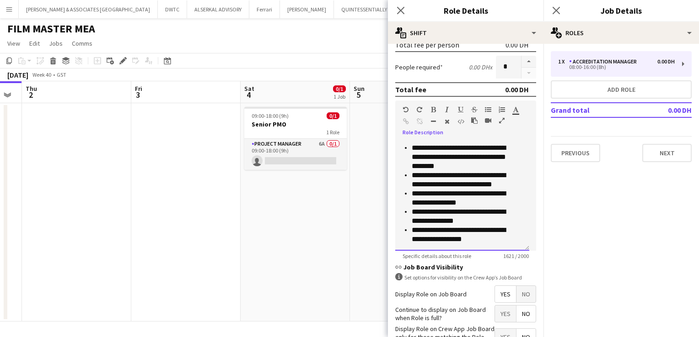
scroll to position [229, 0]
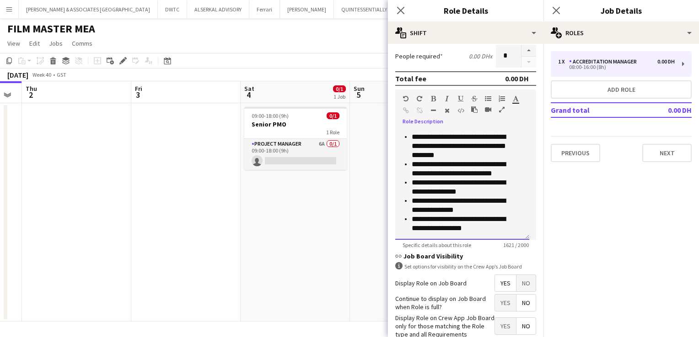
click at [512, 230] on p "**********" at bounding box center [463, 224] width 103 height 18
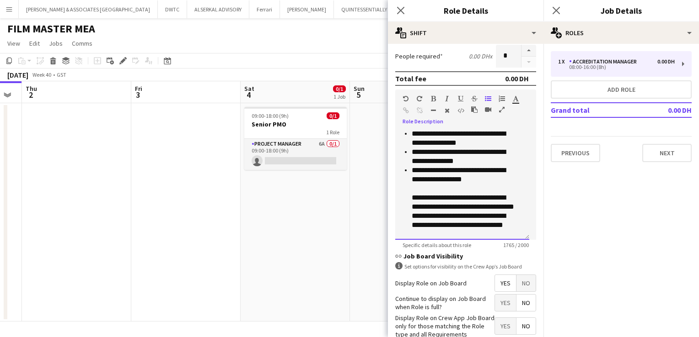
scroll to position [513, 0]
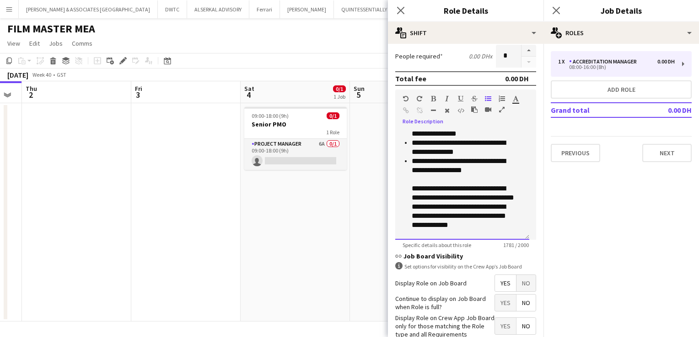
click at [468, 206] on p "**********" at bounding box center [463, 198] width 103 height 82
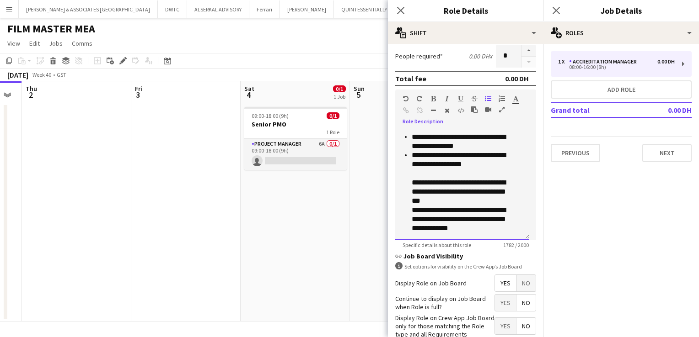
scroll to position [279, 0]
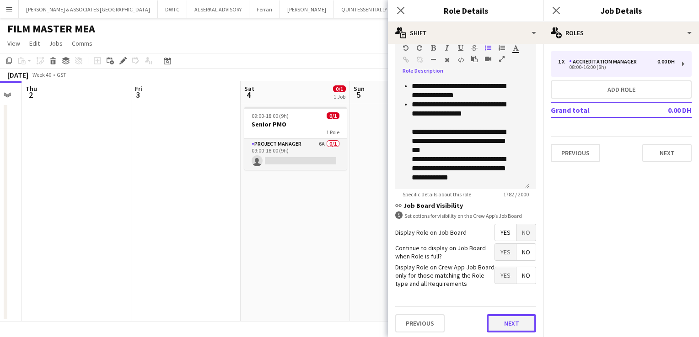
click at [517, 327] on button "Next" at bounding box center [511, 324] width 49 height 18
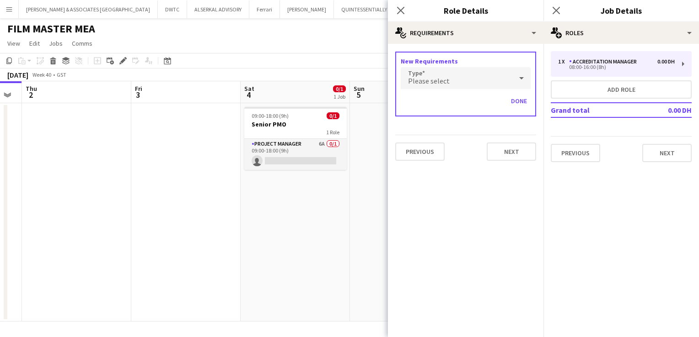
scroll to position [0, 0]
click at [446, 74] on div "Please select" at bounding box center [457, 78] width 112 height 22
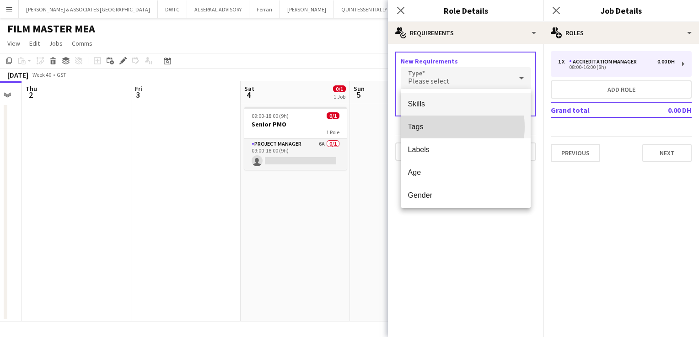
click at [439, 127] on span "Tags" at bounding box center [466, 127] width 116 height 9
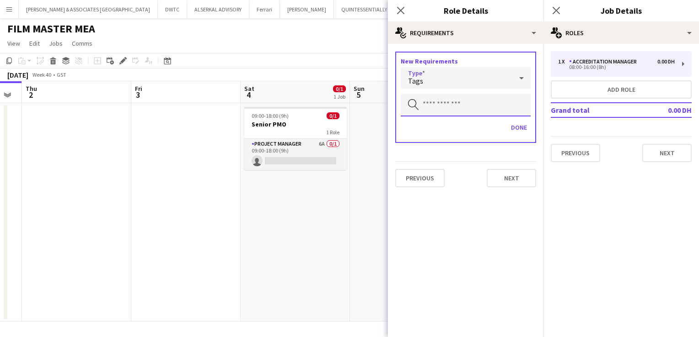
click at [439, 109] on input "text" at bounding box center [466, 105] width 130 height 23
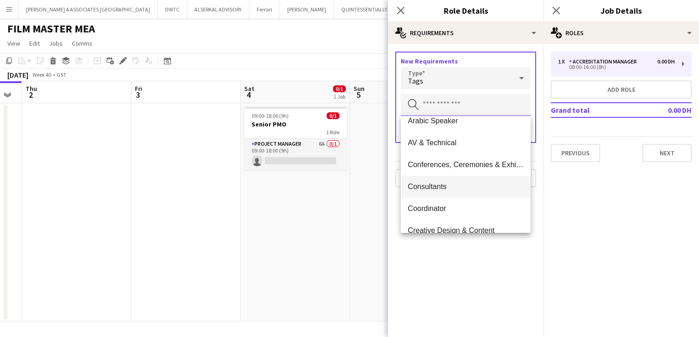
scroll to position [46, 0]
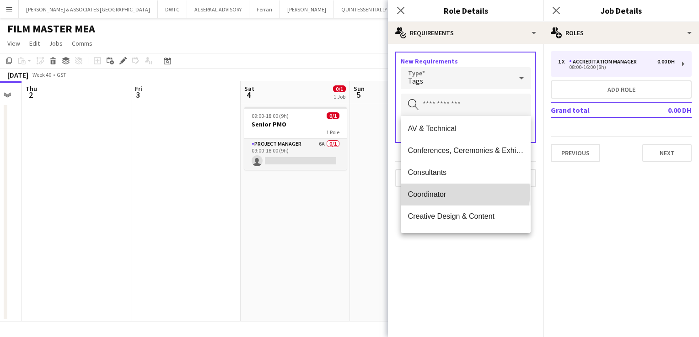
click at [465, 193] on span "Coordinator" at bounding box center [466, 194] width 116 height 9
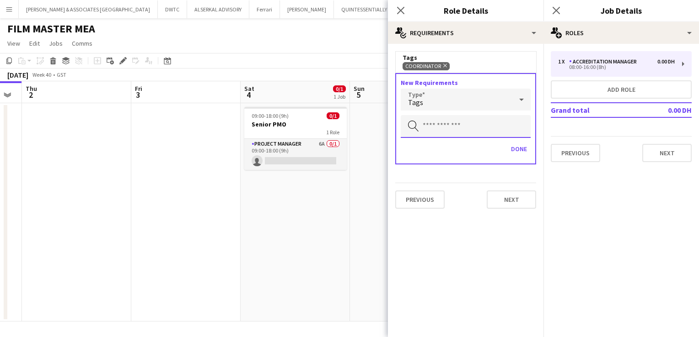
click at [446, 123] on input "text" at bounding box center [466, 126] width 130 height 23
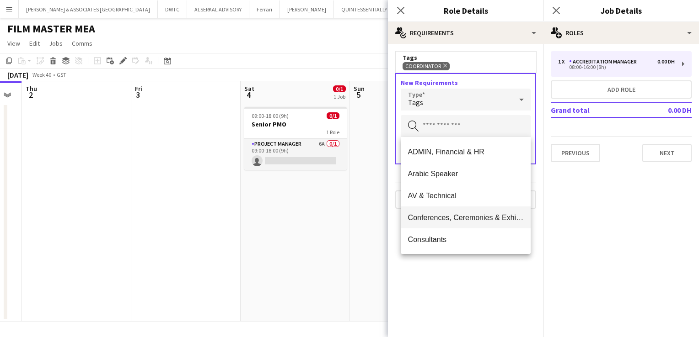
click at [499, 225] on mat-option "Conferences, Ceremonies & Exhibitions" at bounding box center [466, 218] width 130 height 22
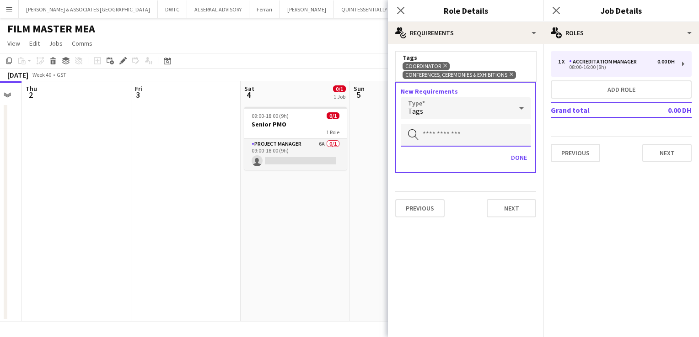
click at [473, 139] on input "text" at bounding box center [466, 135] width 130 height 23
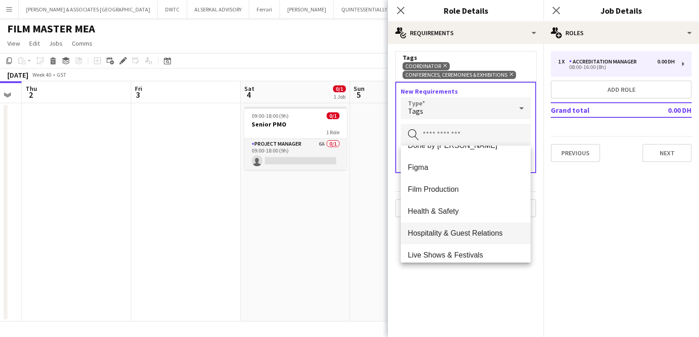
scroll to position [412, 0]
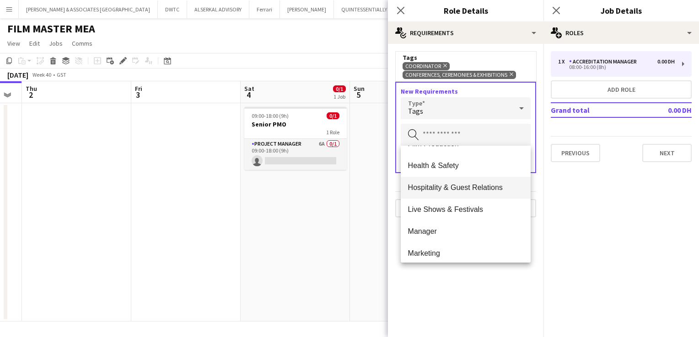
click at [486, 191] on span "Hospitality & Guest Relations" at bounding box center [466, 187] width 116 height 9
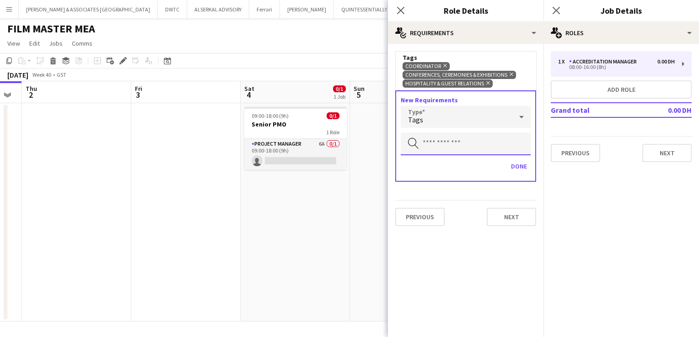
click at [471, 147] on input "text" at bounding box center [466, 144] width 130 height 23
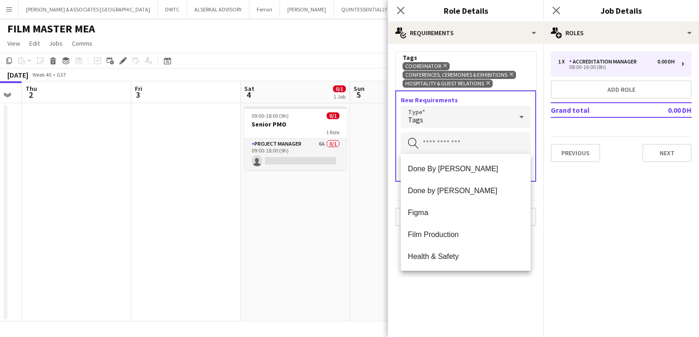
scroll to position [366, 0]
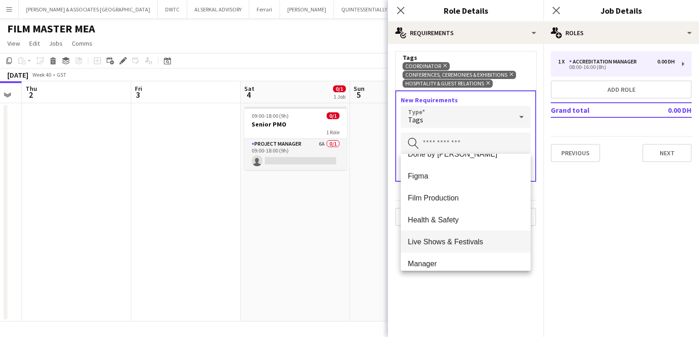
click at [488, 242] on span "Live Shows & Festivals" at bounding box center [466, 242] width 116 height 9
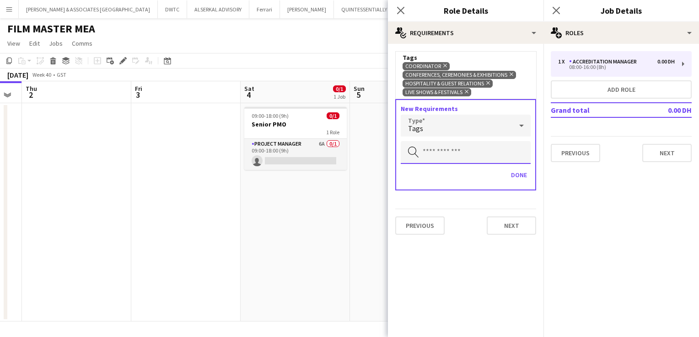
click at [458, 154] on input "text" at bounding box center [466, 152] width 130 height 23
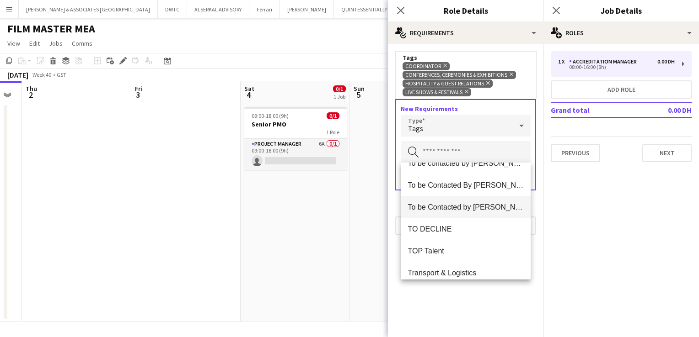
scroll to position [944, 0]
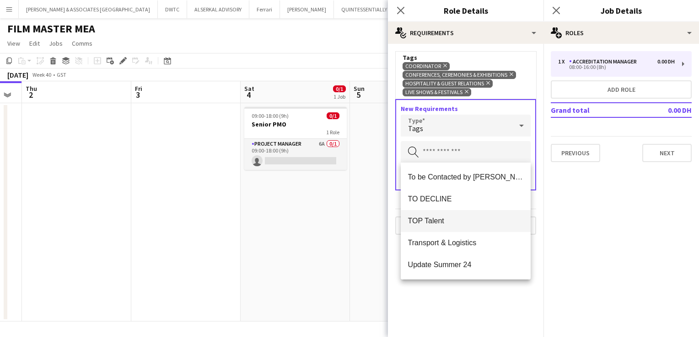
click at [459, 222] on span "TOP Talent" at bounding box center [466, 221] width 116 height 9
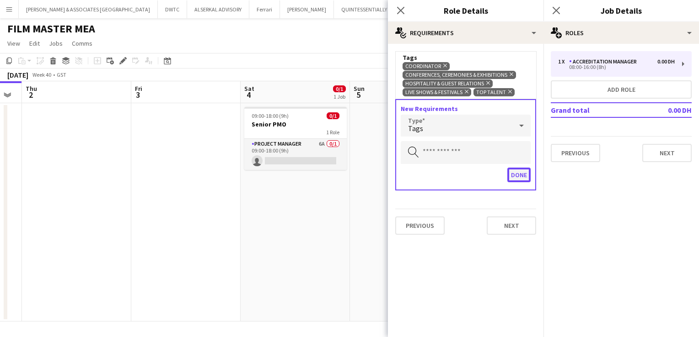
click at [520, 171] on button "Done" at bounding box center [518, 175] width 23 height 15
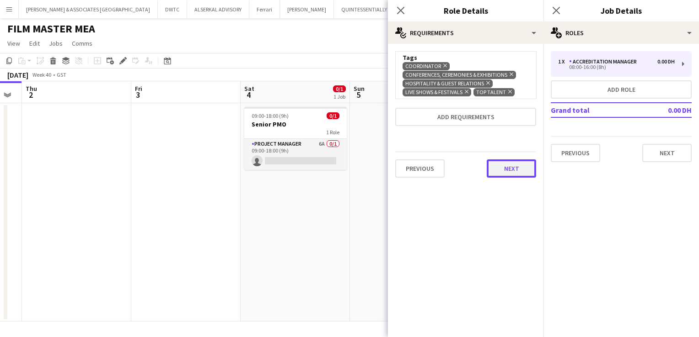
click at [515, 171] on button "Next" at bounding box center [511, 169] width 49 height 18
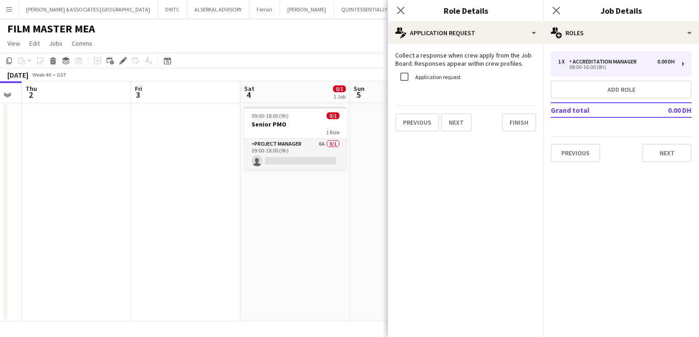
click at [434, 82] on div "Application request" at bounding box center [427, 77] width 65 height 18
click at [436, 79] on label "Application request" at bounding box center [436, 77] width 47 height 7
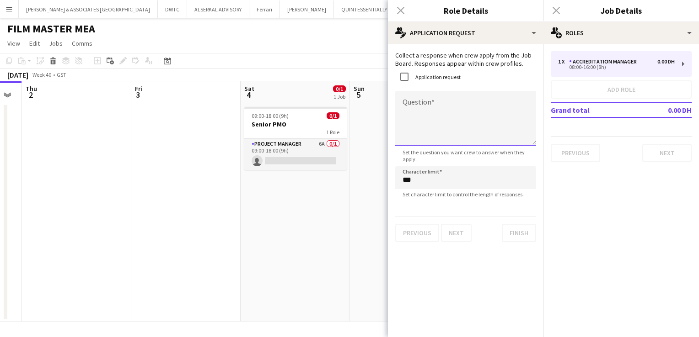
click at [446, 121] on textarea "Question" at bounding box center [465, 118] width 141 height 55
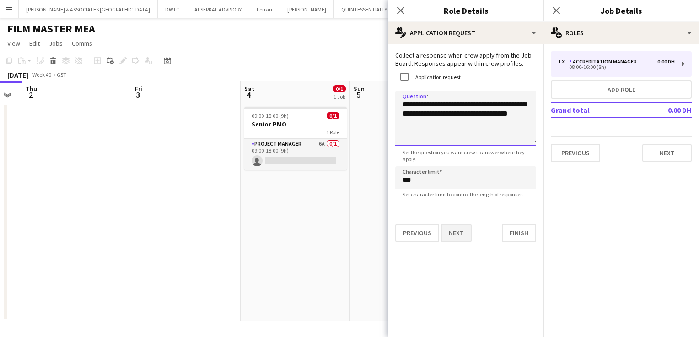
type textarea "**********"
click at [462, 239] on button "Next" at bounding box center [456, 233] width 31 height 18
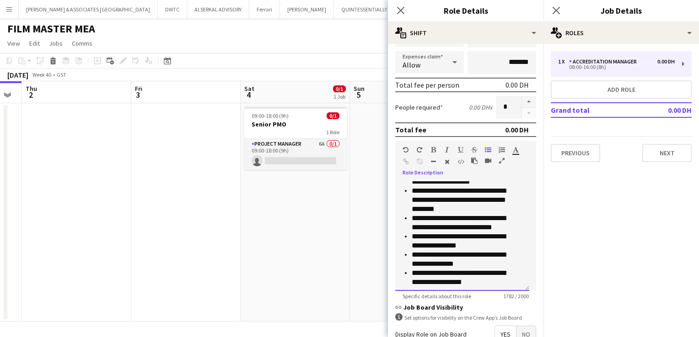
scroll to position [519, 0]
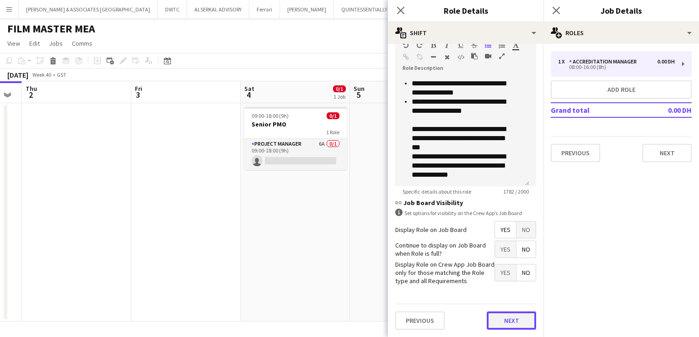
click at [503, 293] on form "**********" at bounding box center [465, 53] width 155 height 568
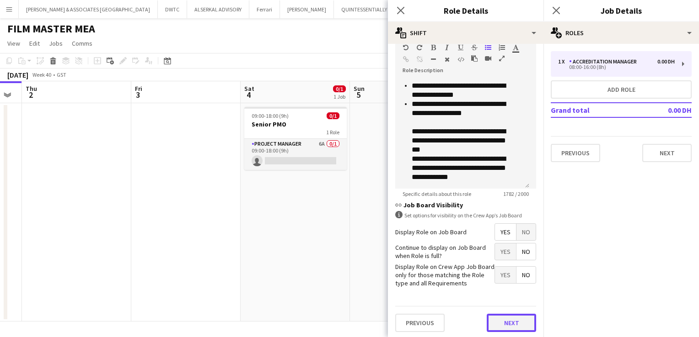
click at [517, 321] on button "Next" at bounding box center [511, 323] width 49 height 18
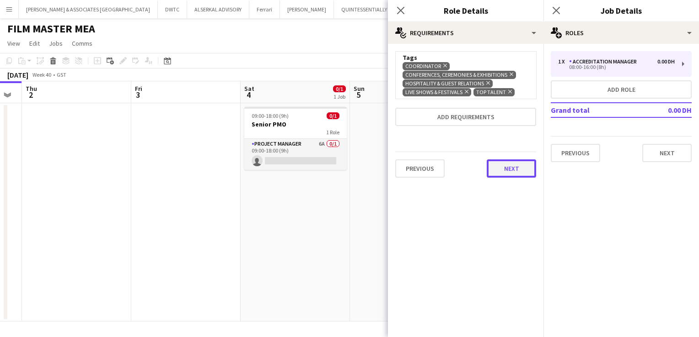
click at [520, 168] on button "Next" at bounding box center [511, 169] width 49 height 18
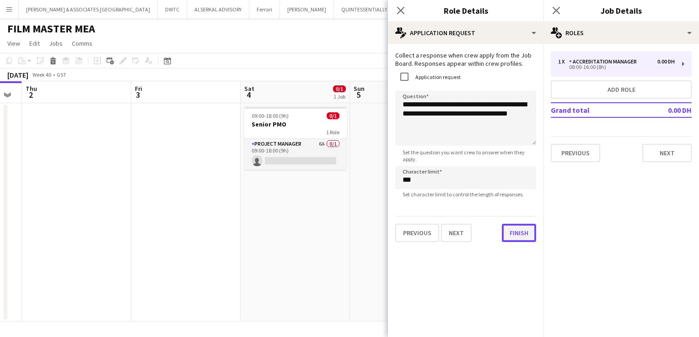
click at [521, 240] on button "Finish" at bounding box center [519, 233] width 34 height 18
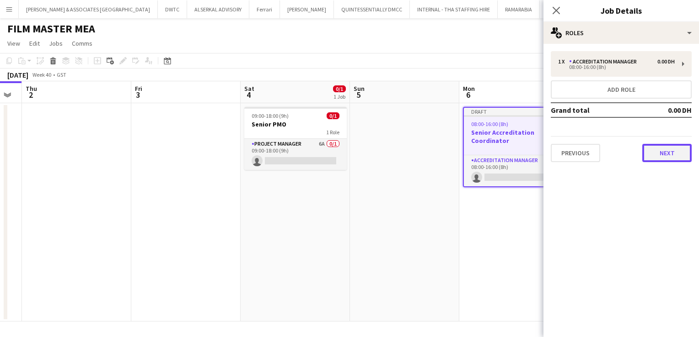
click at [669, 151] on button "Next" at bounding box center [666, 153] width 49 height 18
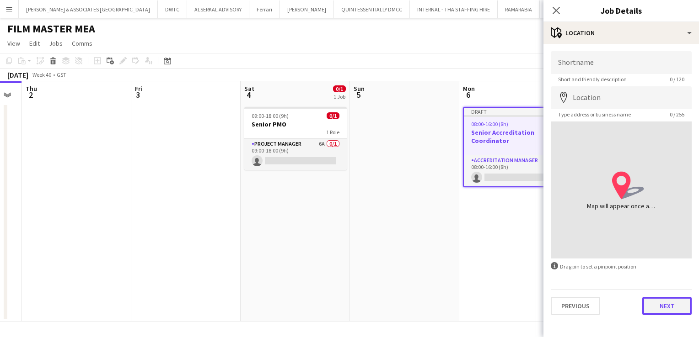
click at [669, 310] on button "Next" at bounding box center [666, 306] width 49 height 18
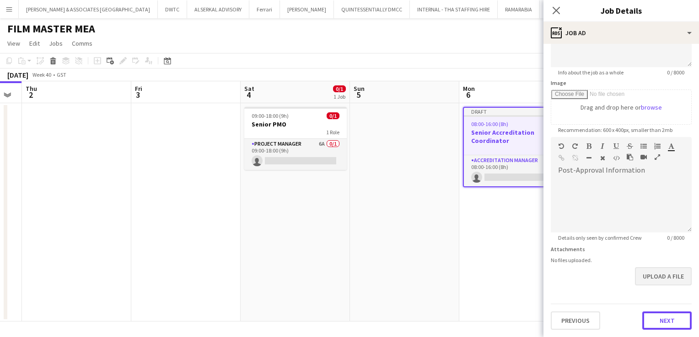
scroll to position [113, 0]
click at [653, 282] on form "**********" at bounding box center [620, 135] width 155 height 394
click at [673, 323] on button "Next" at bounding box center [666, 322] width 49 height 18
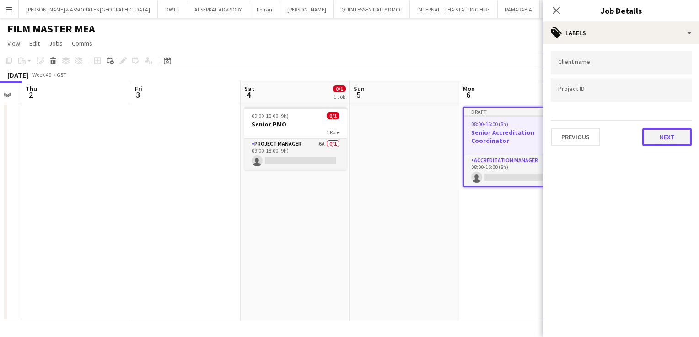
click at [668, 136] on button "Next" at bounding box center [666, 137] width 49 height 18
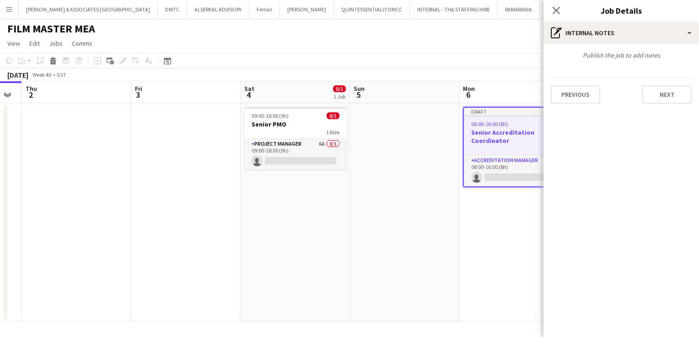
click at [661, 84] on div "Previous Next" at bounding box center [621, 91] width 141 height 26
click at [661, 95] on button "Next" at bounding box center [666, 95] width 49 height 18
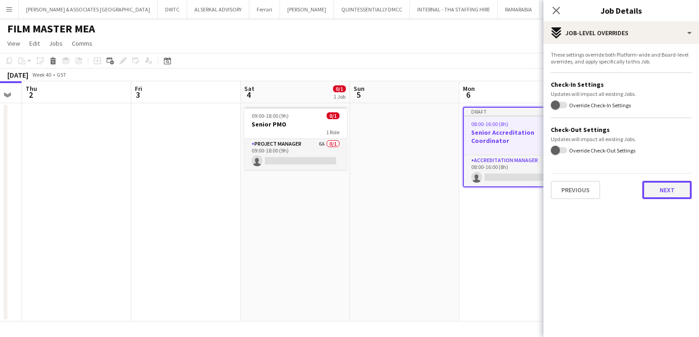
click at [670, 187] on button "Next" at bounding box center [666, 190] width 49 height 18
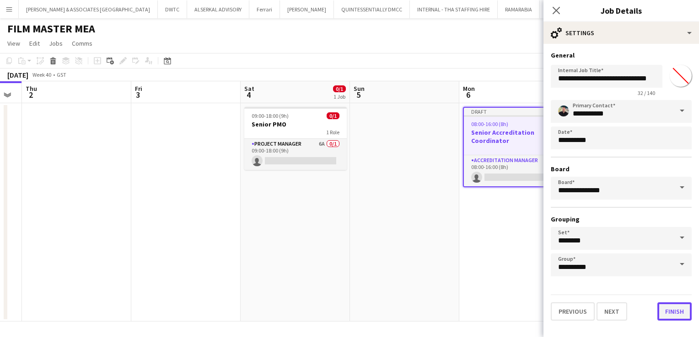
click at [677, 315] on button "Finish" at bounding box center [674, 312] width 34 height 18
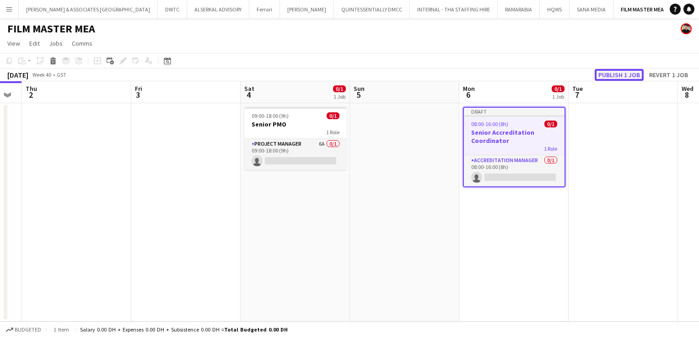
click at [615, 73] on button "Publish 1 job" at bounding box center [618, 75] width 49 height 12
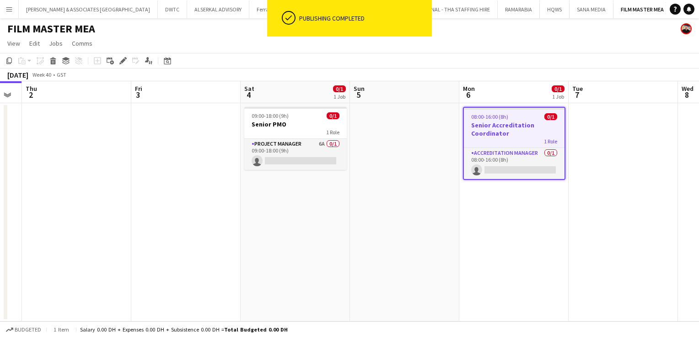
click at [524, 115] on div "08:00-16:00 (8h) 0/1" at bounding box center [514, 116] width 101 height 7
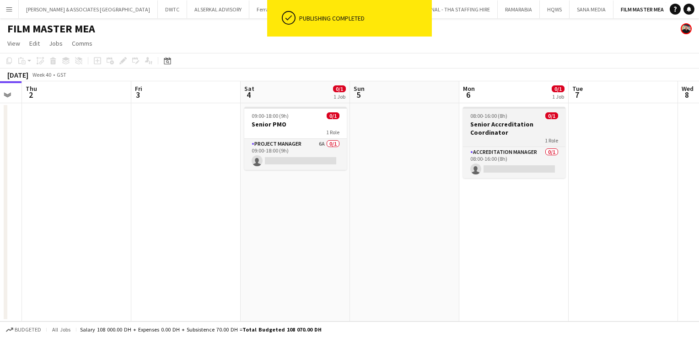
click at [524, 115] on div "08:00-16:00 (8h) 0/1" at bounding box center [514, 115] width 102 height 7
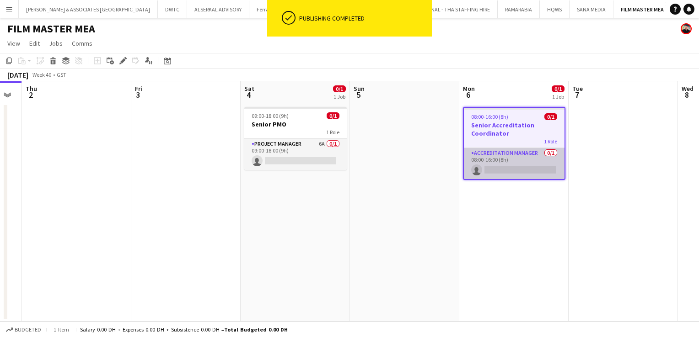
click at [499, 155] on app-card-role "Accreditation Manager 0/1 08:00-16:00 (8h) single-neutral-actions" at bounding box center [514, 163] width 101 height 31
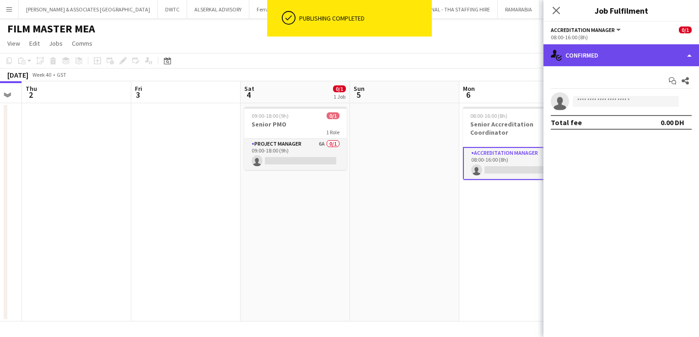
click at [586, 48] on div "single-neutral-actions-check-2 Confirmed" at bounding box center [620, 55] width 155 height 22
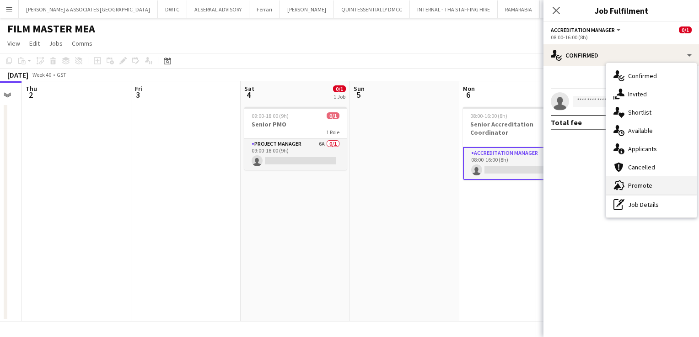
click at [655, 185] on div "advertising-megaphone Promote" at bounding box center [651, 186] width 91 height 18
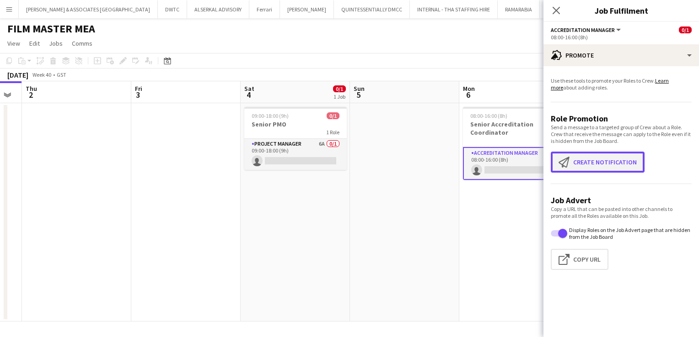
click at [613, 167] on button "Create notification Create notification" at bounding box center [598, 162] width 94 height 21
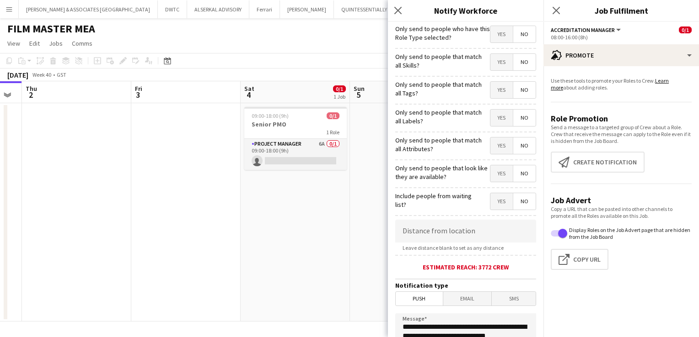
click at [498, 36] on span "Yes" at bounding box center [501, 34] width 22 height 16
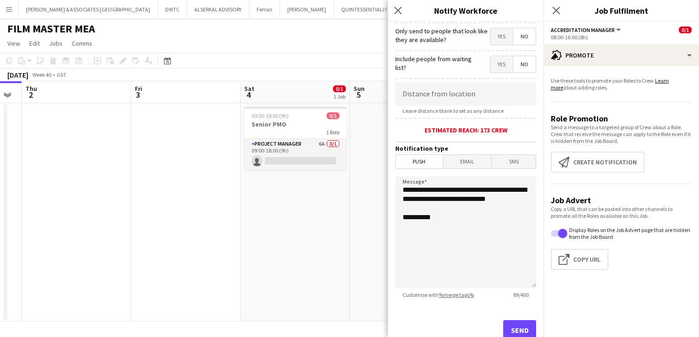
scroll to position [150, 0]
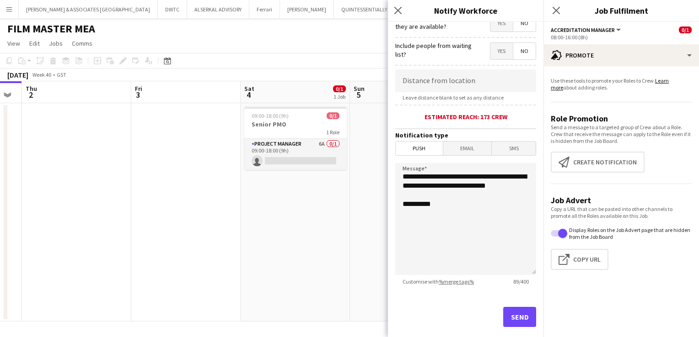
click at [493, 55] on span "Yes" at bounding box center [501, 51] width 22 height 16
click at [514, 320] on button "Send" at bounding box center [519, 317] width 33 height 20
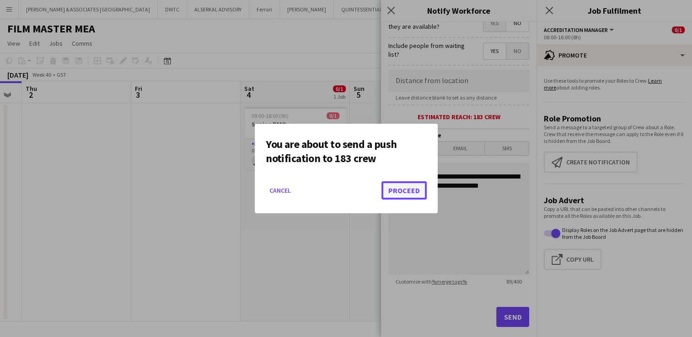
click at [413, 189] on button "Proceed" at bounding box center [403, 191] width 45 height 18
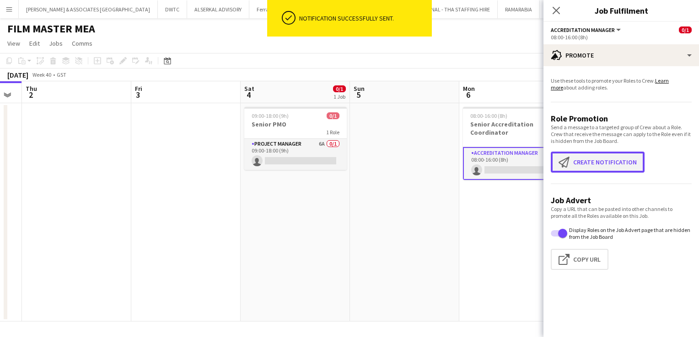
click at [598, 167] on button "Create notification Create notification" at bounding box center [598, 162] width 94 height 21
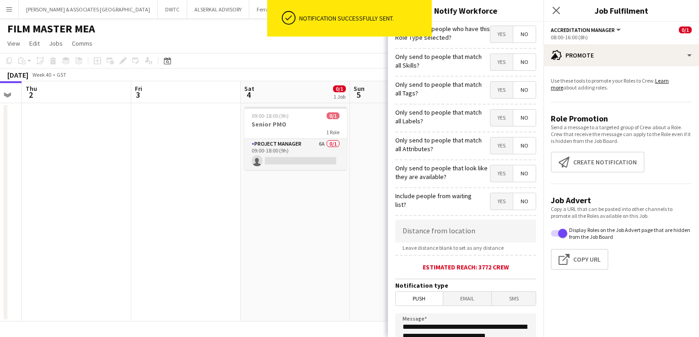
click at [463, 295] on span "Email" at bounding box center [467, 299] width 48 height 14
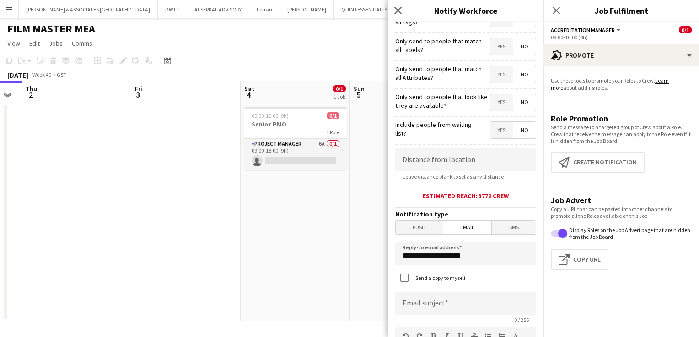
scroll to position [91, 0]
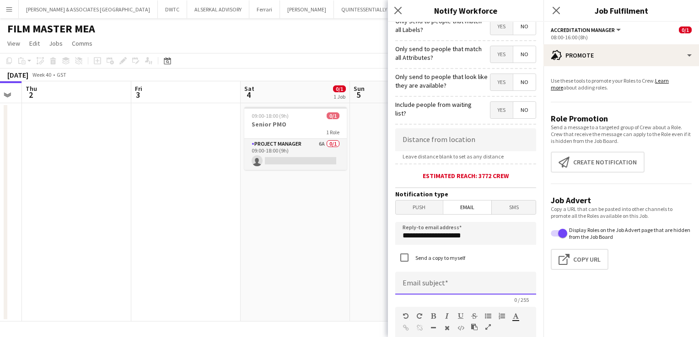
click at [439, 281] on input at bounding box center [465, 283] width 141 height 23
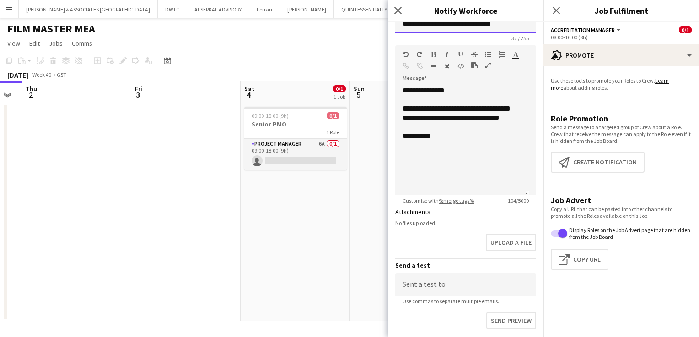
scroll to position [232, 0]
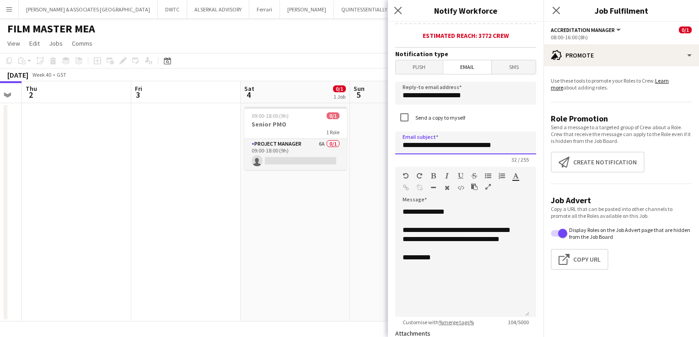
type input "**********"
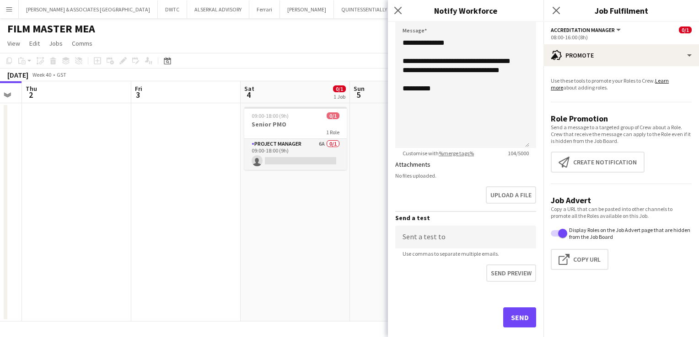
scroll to position [415, 0]
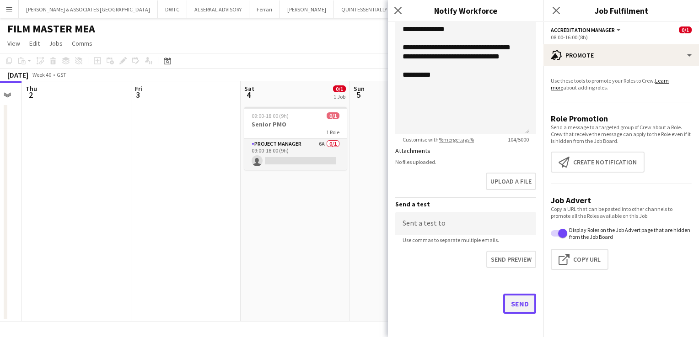
click at [519, 305] on button "Send" at bounding box center [519, 304] width 33 height 20
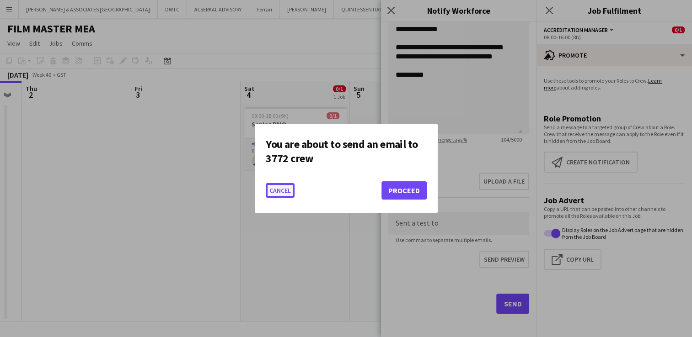
click at [281, 193] on button "Cancel" at bounding box center [280, 190] width 29 height 15
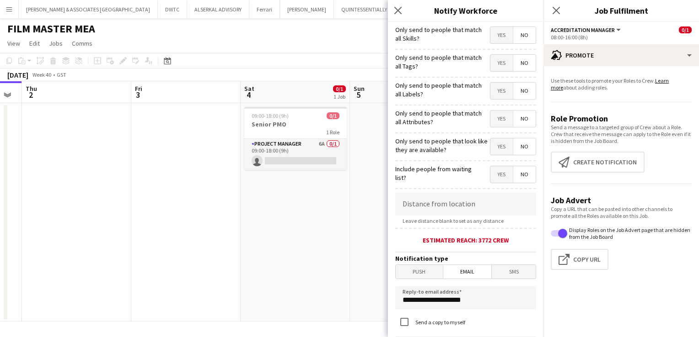
scroll to position [0, 0]
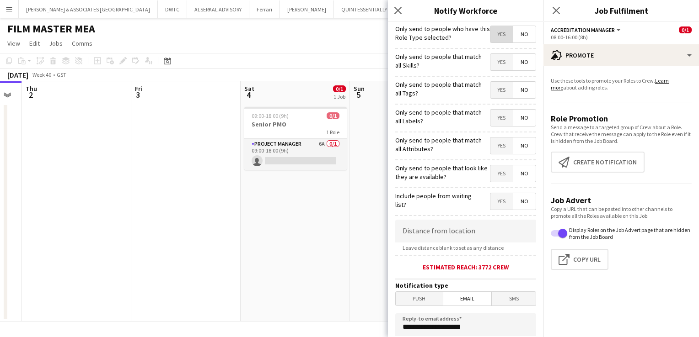
click at [493, 37] on span "Yes" at bounding box center [501, 34] width 22 height 16
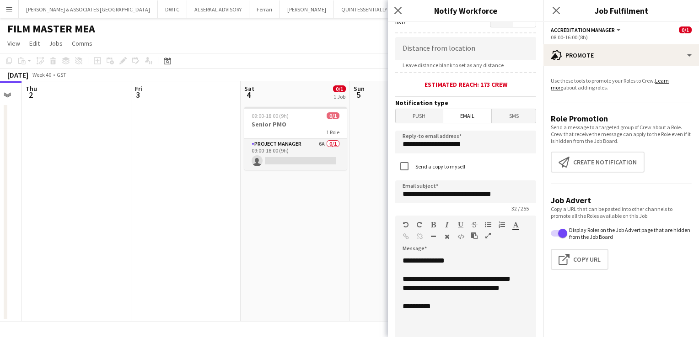
scroll to position [91, 0]
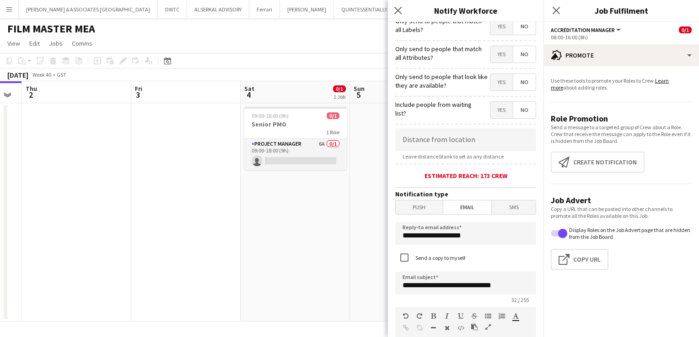
click at [493, 116] on span "Yes" at bounding box center [501, 110] width 22 height 16
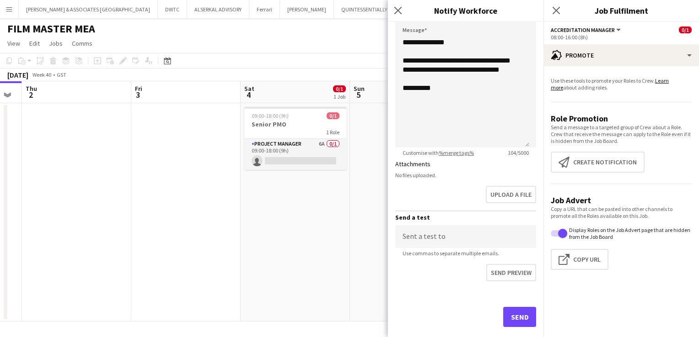
scroll to position [415, 0]
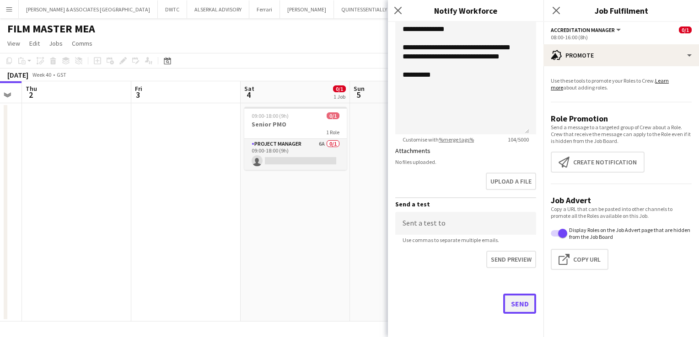
click at [515, 308] on button "Send" at bounding box center [519, 304] width 33 height 20
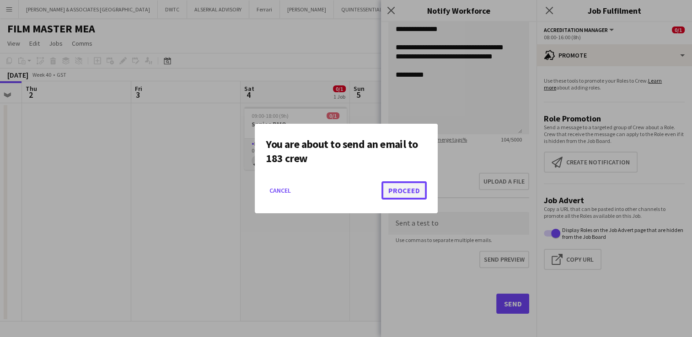
click at [418, 194] on button "Proceed" at bounding box center [403, 191] width 45 height 18
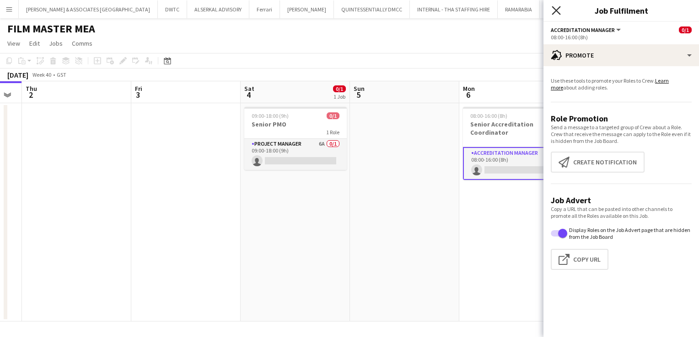
click at [558, 12] on icon at bounding box center [556, 10] width 9 height 9
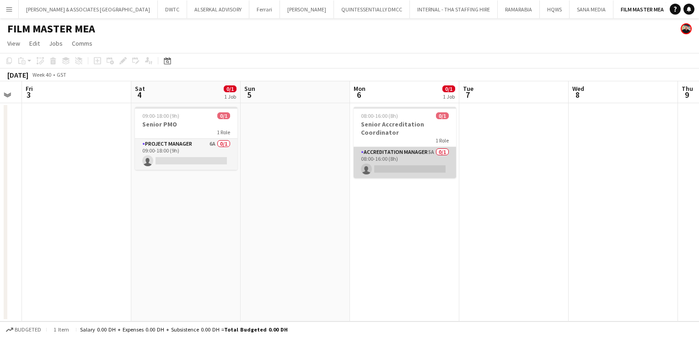
click at [399, 159] on app-card-role "Accreditation Manager 5A 0/1 08:00-16:00 (8h) single-neutral-actions" at bounding box center [404, 162] width 102 height 31
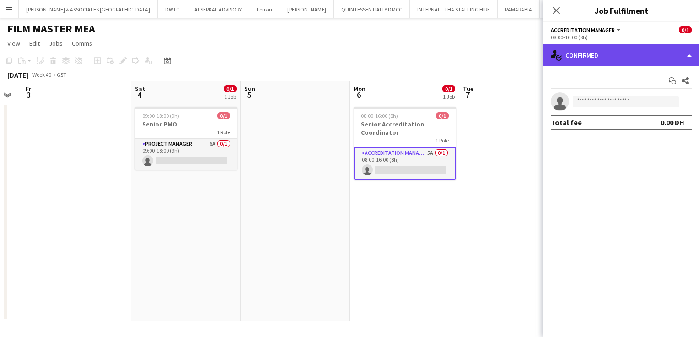
click at [621, 51] on div "single-neutral-actions-check-2 Confirmed" at bounding box center [620, 55] width 155 height 22
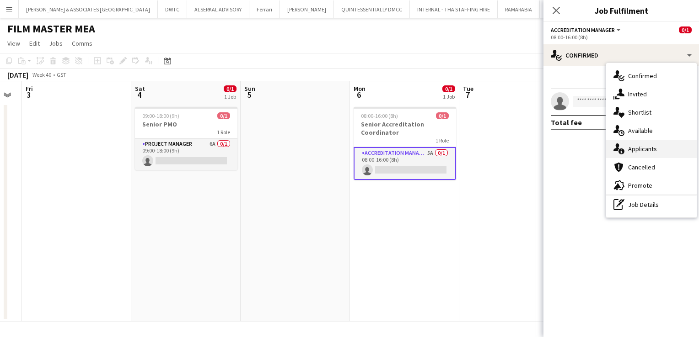
click at [656, 150] on div "single-neutral-actions-information Applicants" at bounding box center [651, 149] width 91 height 18
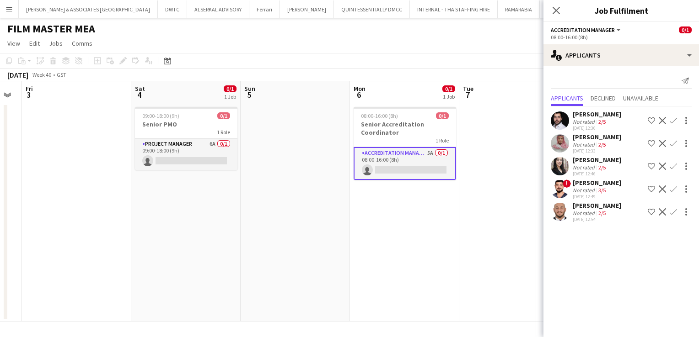
click at [588, 118] on div "[PERSON_NAME]" at bounding box center [597, 114] width 48 height 8
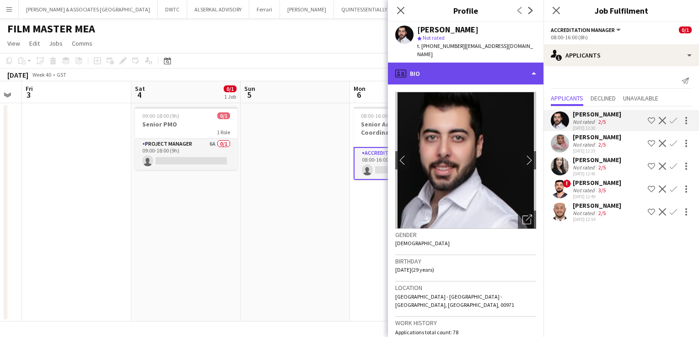
click at [483, 63] on div "profile Bio" at bounding box center [465, 74] width 155 height 22
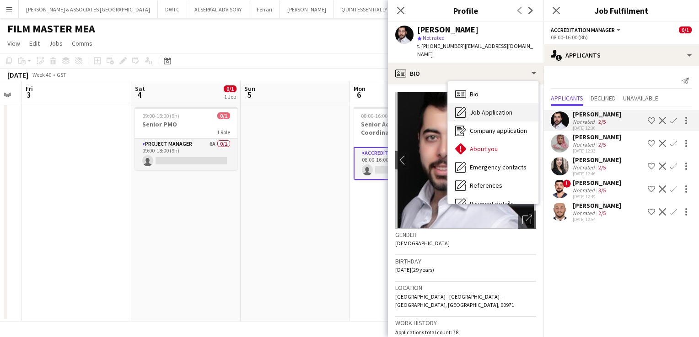
click at [496, 108] on span "Job Application" at bounding box center [491, 112] width 43 height 8
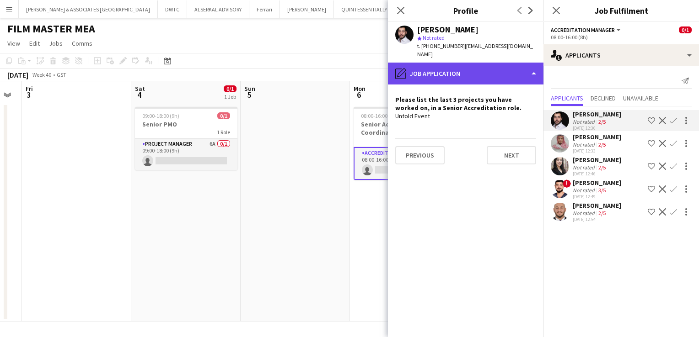
click at [524, 65] on div "pencil4 Job Application" at bounding box center [465, 74] width 155 height 22
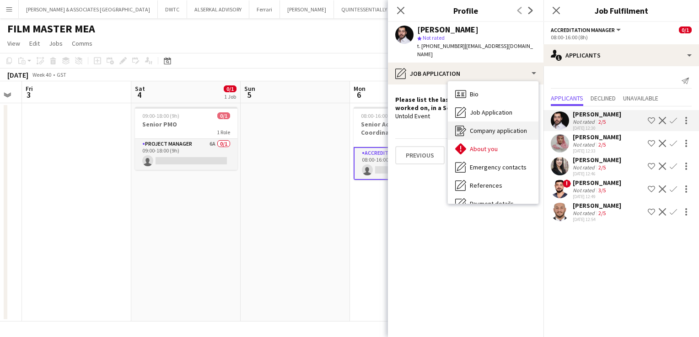
click at [490, 127] on span "Company application" at bounding box center [498, 131] width 57 height 8
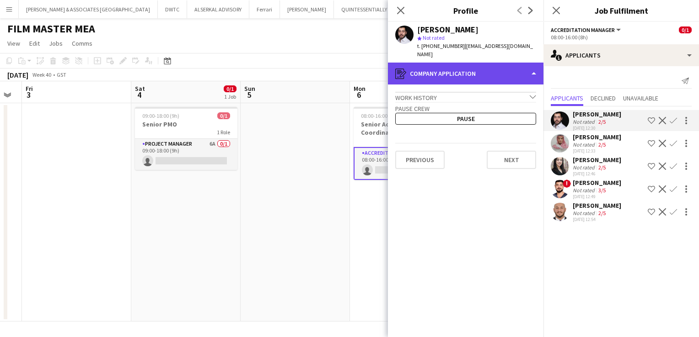
click at [495, 67] on div "register Company application" at bounding box center [465, 74] width 155 height 22
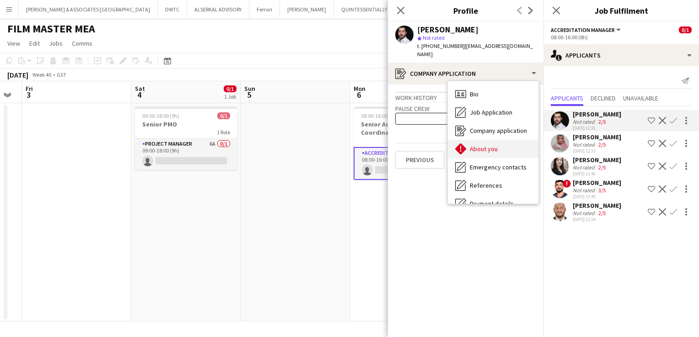
click at [509, 143] on div "About you About you" at bounding box center [493, 149] width 91 height 18
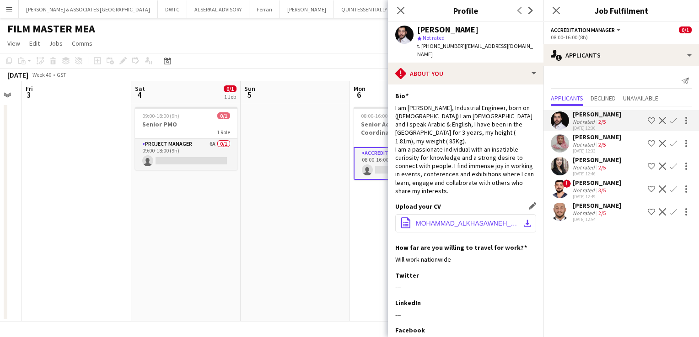
click at [448, 219] on button "office-file-sheet MOHAMMAD_ALKHASAWNEH_CV-5.pdf download-bottom" at bounding box center [465, 223] width 141 height 18
click at [661, 124] on app-icon "Decline" at bounding box center [662, 120] width 7 height 7
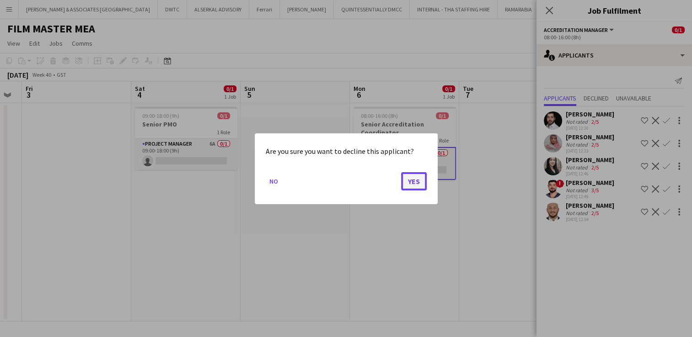
click at [423, 177] on button "Yes" at bounding box center [414, 181] width 26 height 18
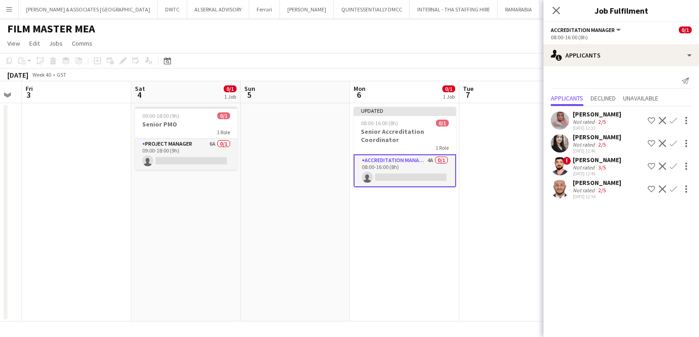
click at [605, 112] on div "[PERSON_NAME]" at bounding box center [597, 114] width 48 height 8
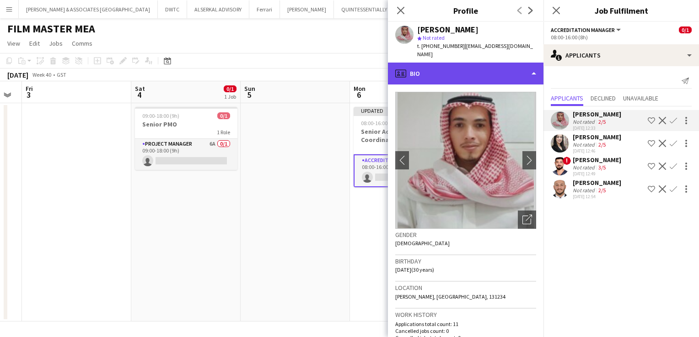
click at [446, 63] on div "profile Bio" at bounding box center [465, 74] width 155 height 22
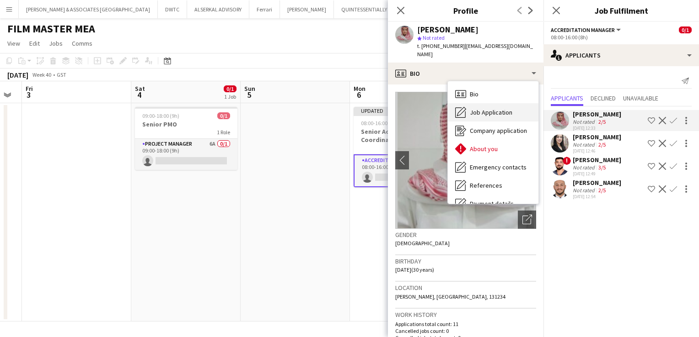
click at [490, 108] on span "Job Application" at bounding box center [491, 112] width 43 height 8
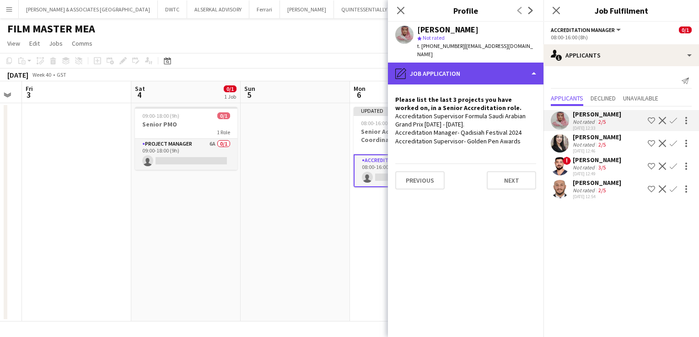
click at [491, 70] on div "pencil4 Job Application" at bounding box center [465, 74] width 155 height 22
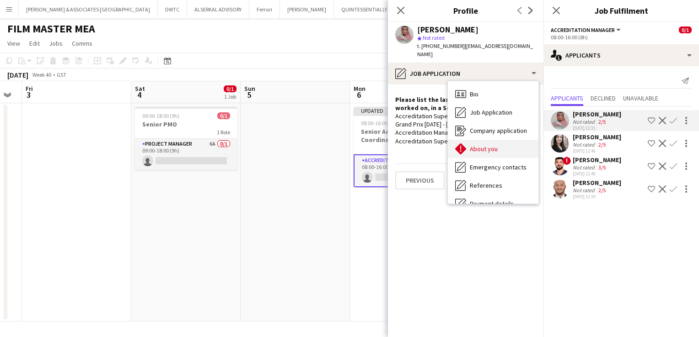
click at [499, 144] on div "About you About you" at bounding box center [493, 149] width 91 height 18
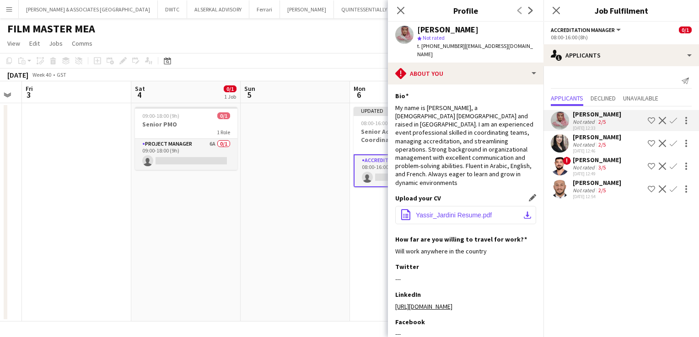
click at [458, 212] on span "Yassir_Jardini Resume.pdf" at bounding box center [454, 215] width 76 height 7
click at [590, 138] on div "[PERSON_NAME]" at bounding box center [597, 137] width 48 height 8
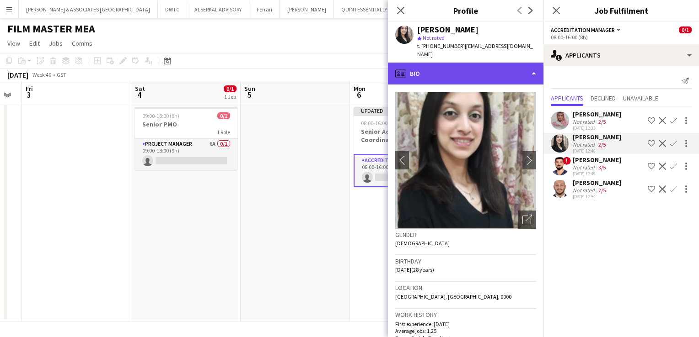
click at [463, 63] on div "profile Bio" at bounding box center [465, 74] width 155 height 22
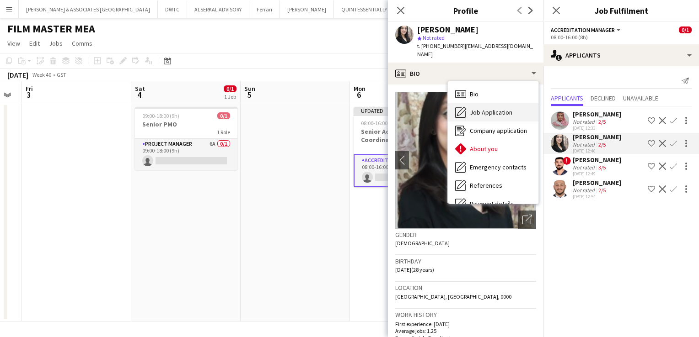
click at [492, 108] on span "Job Application" at bounding box center [491, 112] width 43 height 8
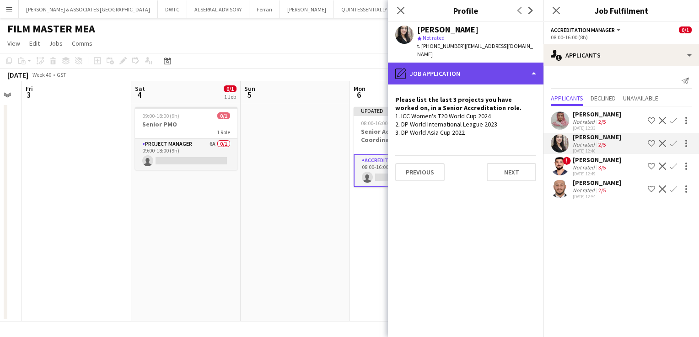
click at [467, 72] on div "pencil4 Job Application" at bounding box center [465, 74] width 155 height 22
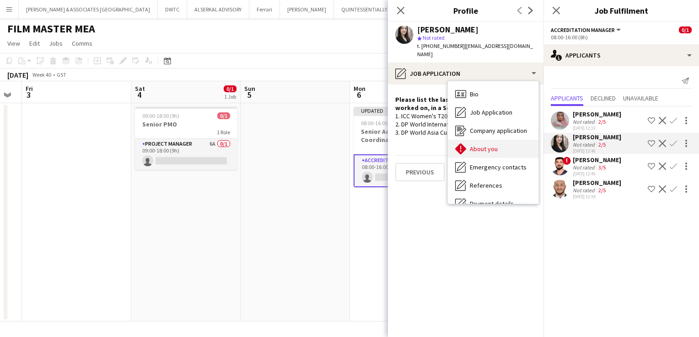
click at [506, 140] on div "About you About you" at bounding box center [493, 149] width 91 height 18
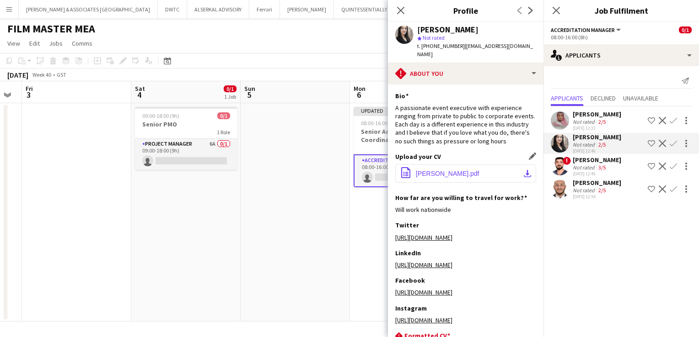
click at [450, 165] on button "office-file-sheet [PERSON_NAME].pdf download-bottom" at bounding box center [465, 174] width 141 height 18
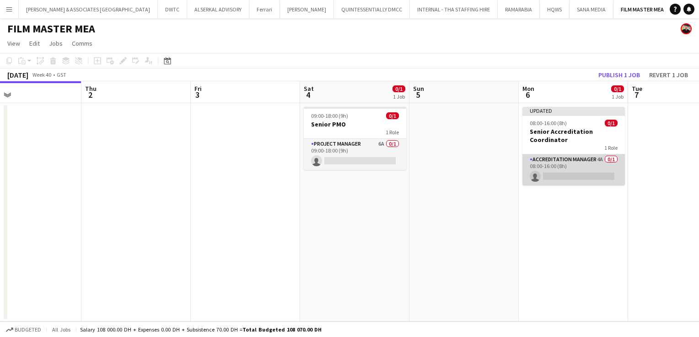
scroll to position [0, 356]
click at [600, 163] on app-card-role "Accreditation Manager 4A 0/1 08:00-16:00 (8h) single-neutral-actions" at bounding box center [573, 170] width 102 height 31
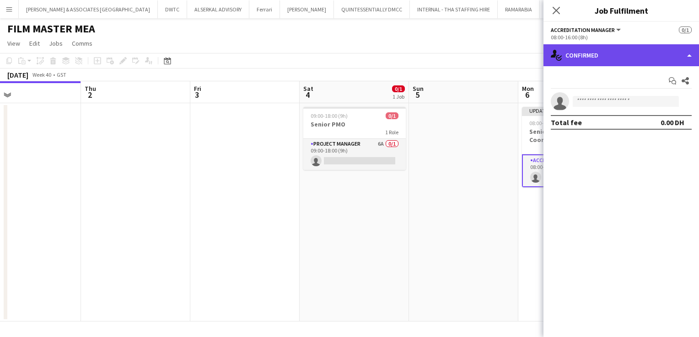
click at [587, 55] on div "single-neutral-actions-check-2 Confirmed" at bounding box center [620, 55] width 155 height 22
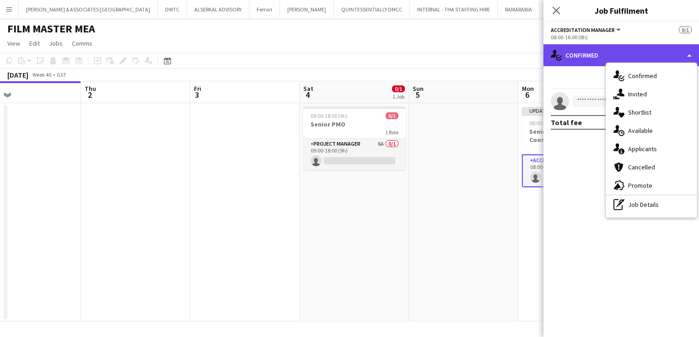
click at [605, 53] on div "single-neutral-actions-check-2 Confirmed" at bounding box center [620, 55] width 155 height 22
click at [589, 54] on div "single-neutral-actions-check-2 Confirmed" at bounding box center [620, 55] width 155 height 22
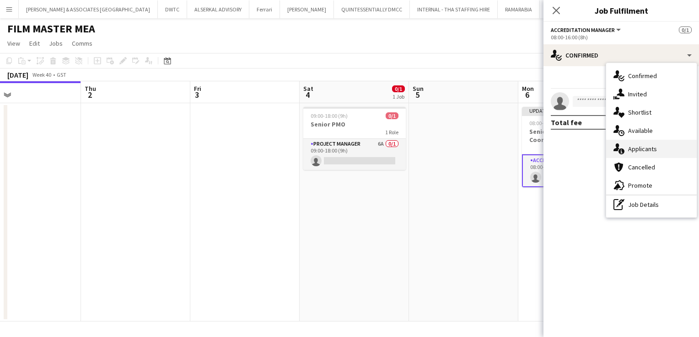
click at [642, 150] on span "Applicants" at bounding box center [642, 149] width 29 height 8
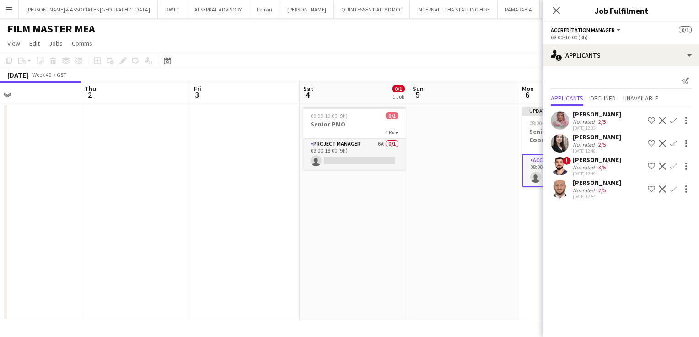
click at [650, 141] on app-icon "Shortlist crew" at bounding box center [651, 143] width 7 height 7
click at [652, 120] on app-icon "Shortlist crew" at bounding box center [651, 120] width 7 height 7
click at [598, 166] on app-skills-label "3/5" at bounding box center [601, 167] width 7 height 7
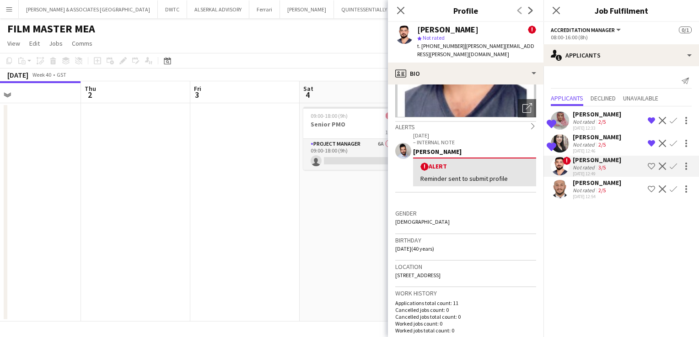
scroll to position [46, 0]
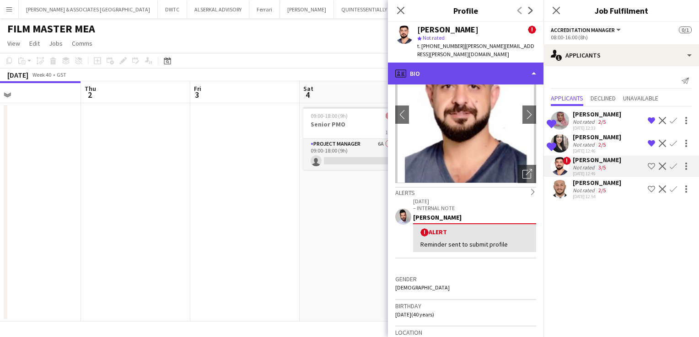
click at [476, 65] on div "profile Bio" at bounding box center [465, 74] width 155 height 22
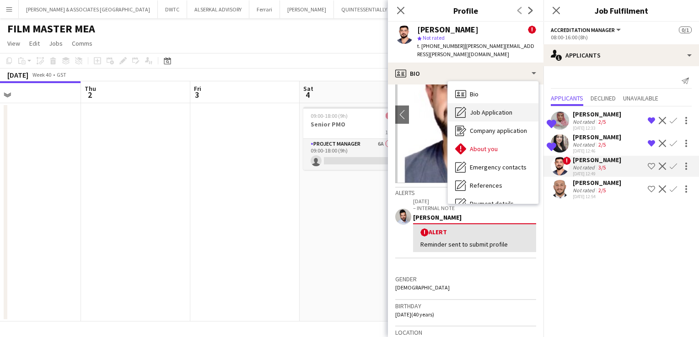
click at [503, 108] on span "Job Application" at bounding box center [491, 112] width 43 height 8
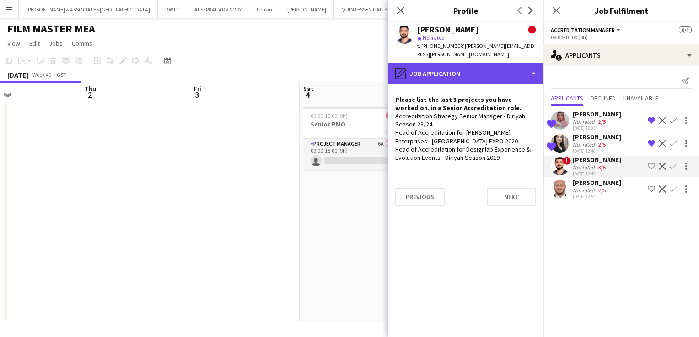
click at [445, 66] on div "pencil4 Job Application" at bounding box center [465, 74] width 155 height 22
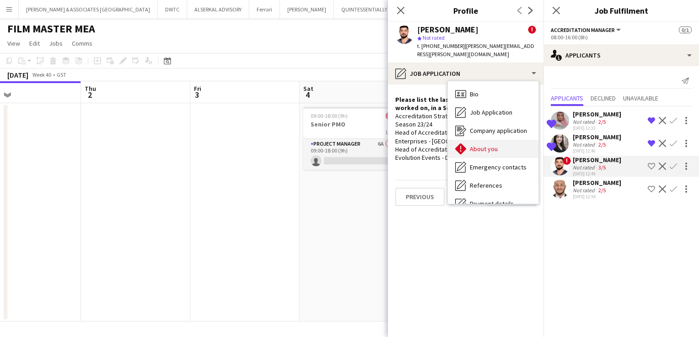
click at [490, 145] on span "About you" at bounding box center [484, 149] width 28 height 8
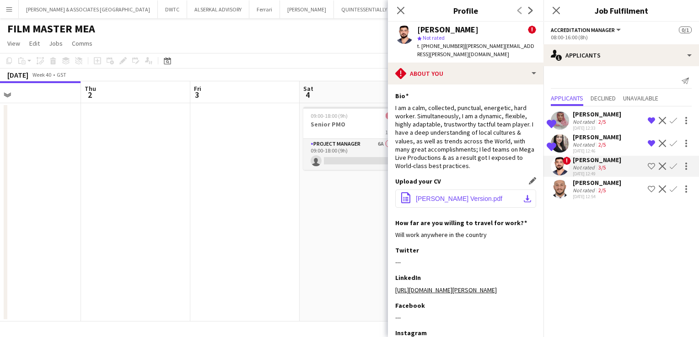
click at [454, 195] on span "Omar Abdel Jaber_Resume_Viewing Version.pdf" at bounding box center [459, 198] width 86 height 7
